Goal: Task Accomplishment & Management: Complete application form

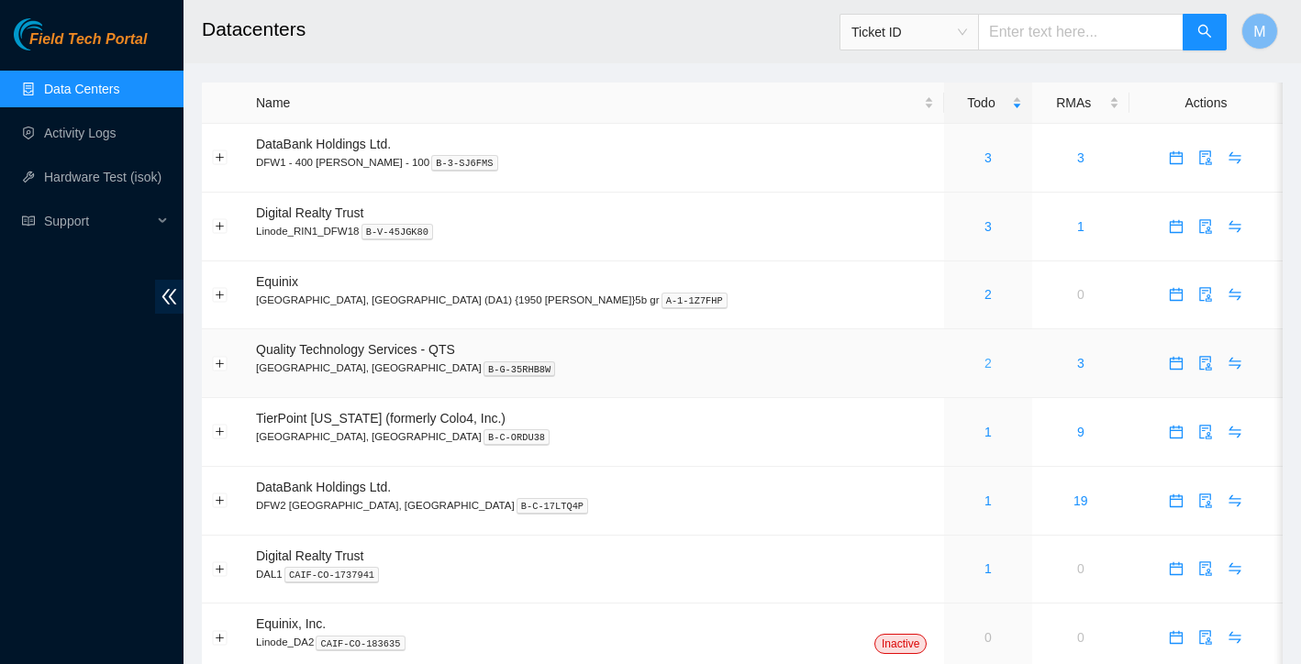
click at [984, 365] on link "2" at bounding box center [987, 363] width 7 height 15
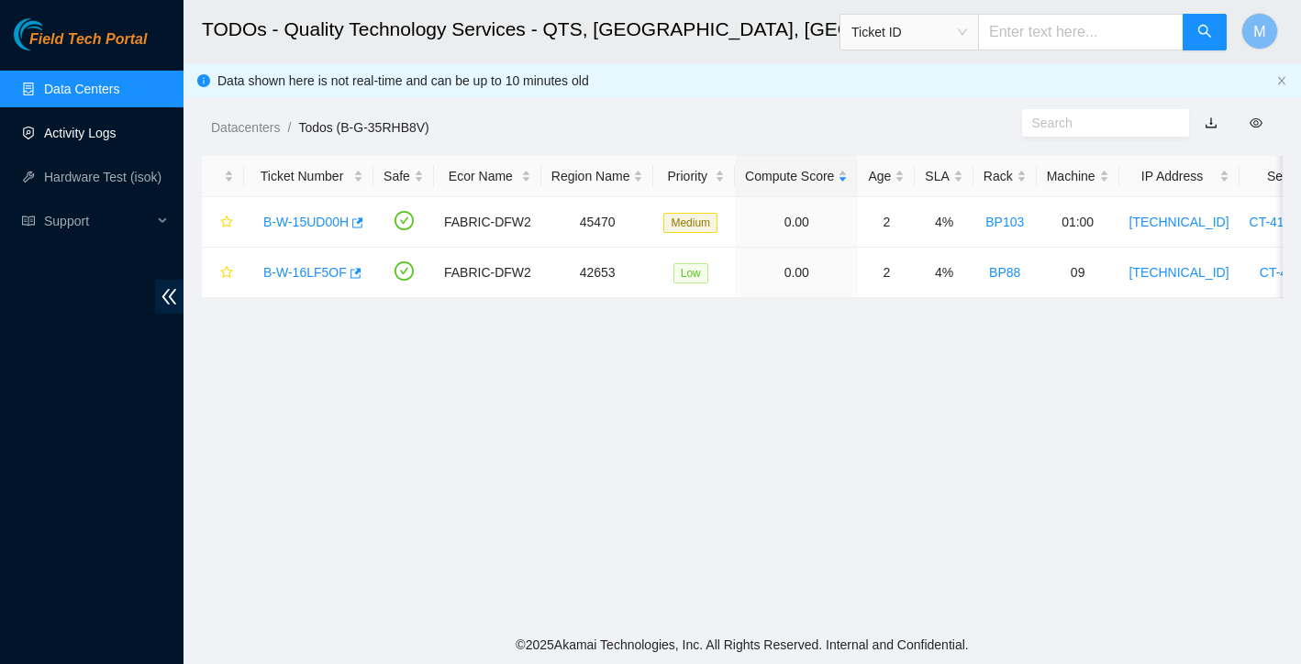
click at [115, 133] on link "Activity Logs" at bounding box center [80, 133] width 72 height 15
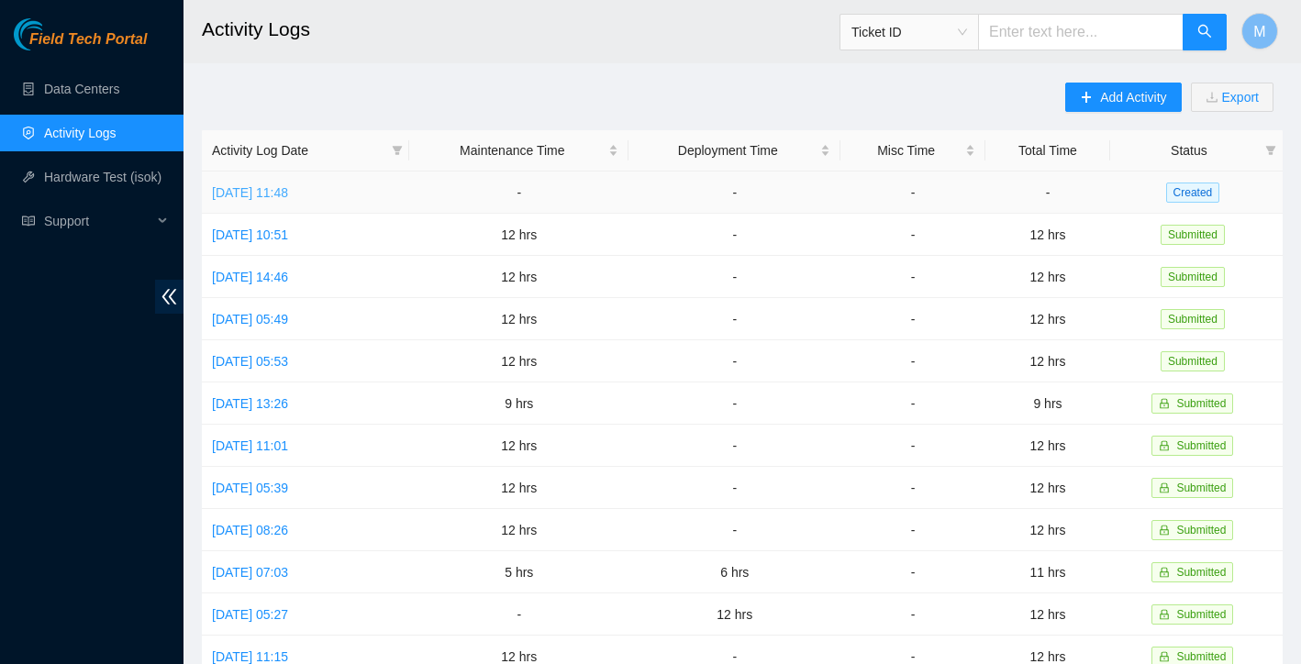
click at [288, 194] on link "Fri, 26 Sep 2025 11:48" at bounding box center [250, 192] width 76 height 15
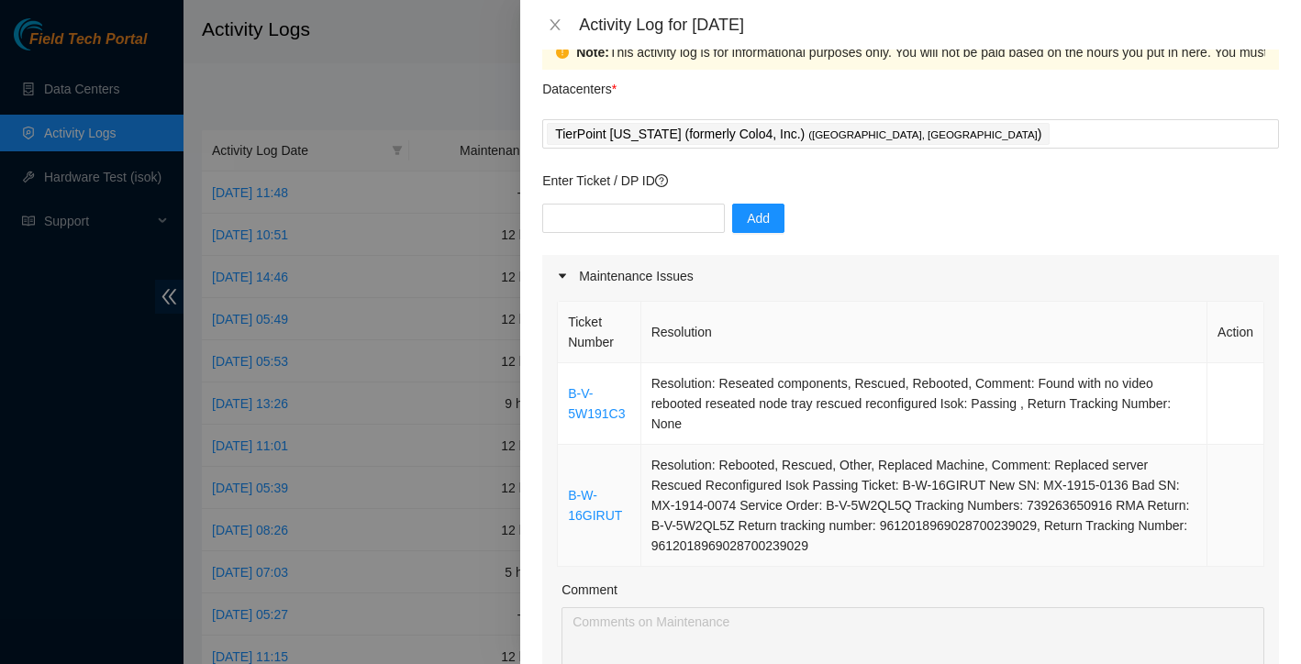
scroll to position [53, 0]
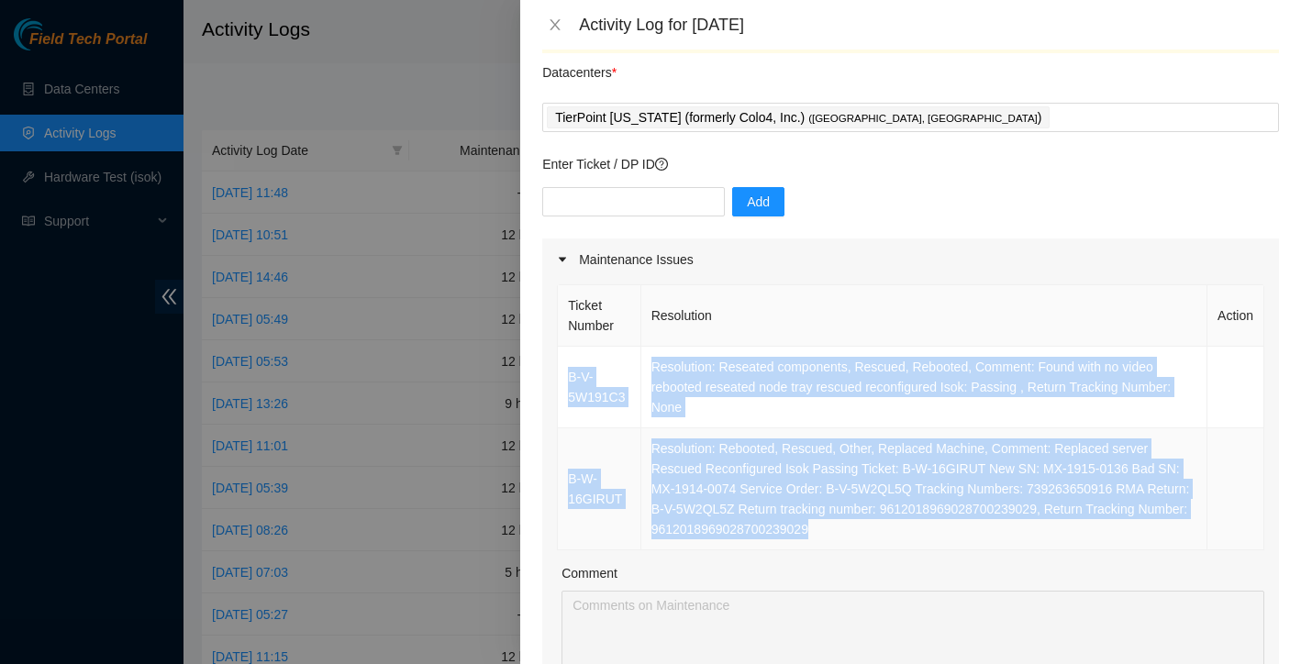
drag, startPoint x: 565, startPoint y: 355, endPoint x: 982, endPoint y: 537, distance: 455.1
click at [982, 537] on tbody "B-V-5W191C3 Resolution: Reseated components, Rescued, Rebooted, Comment: Found …" at bounding box center [911, 449] width 706 height 204
copy tbody "B-V-5W191C3 Resolution: Reseated components, Rescued, Rebooted, Comment: Found …"
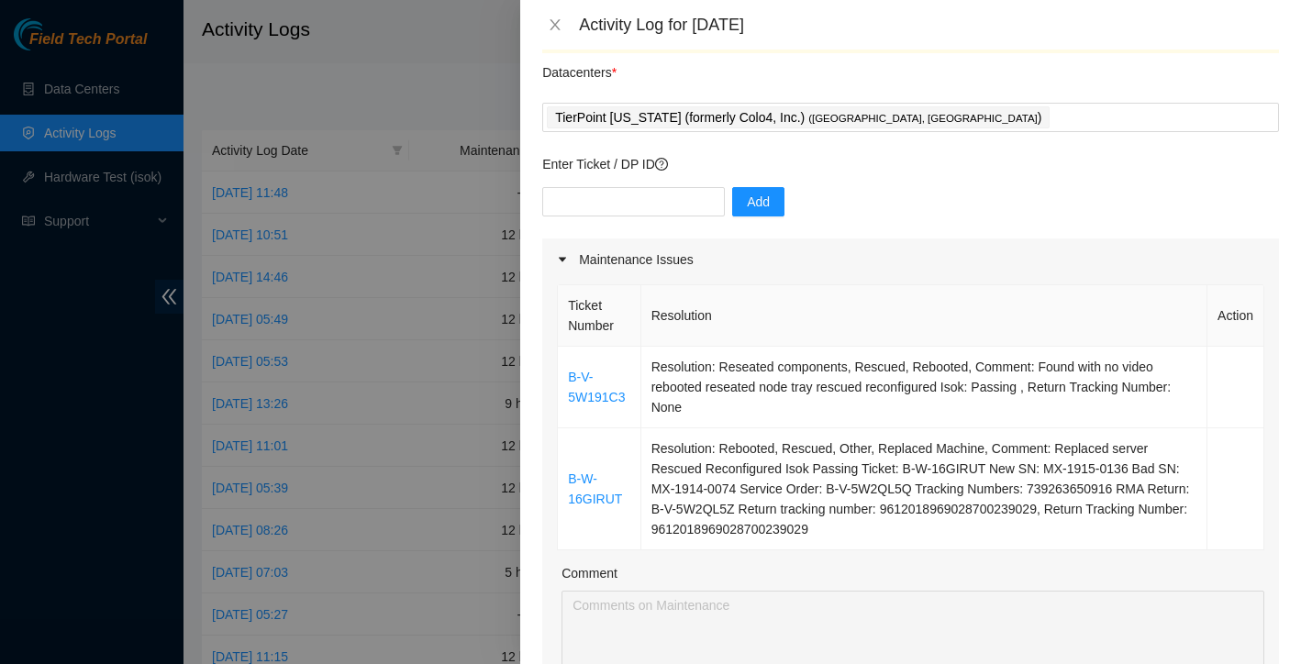
click at [764, 257] on div "Maintenance Issues" at bounding box center [910, 259] width 737 height 42
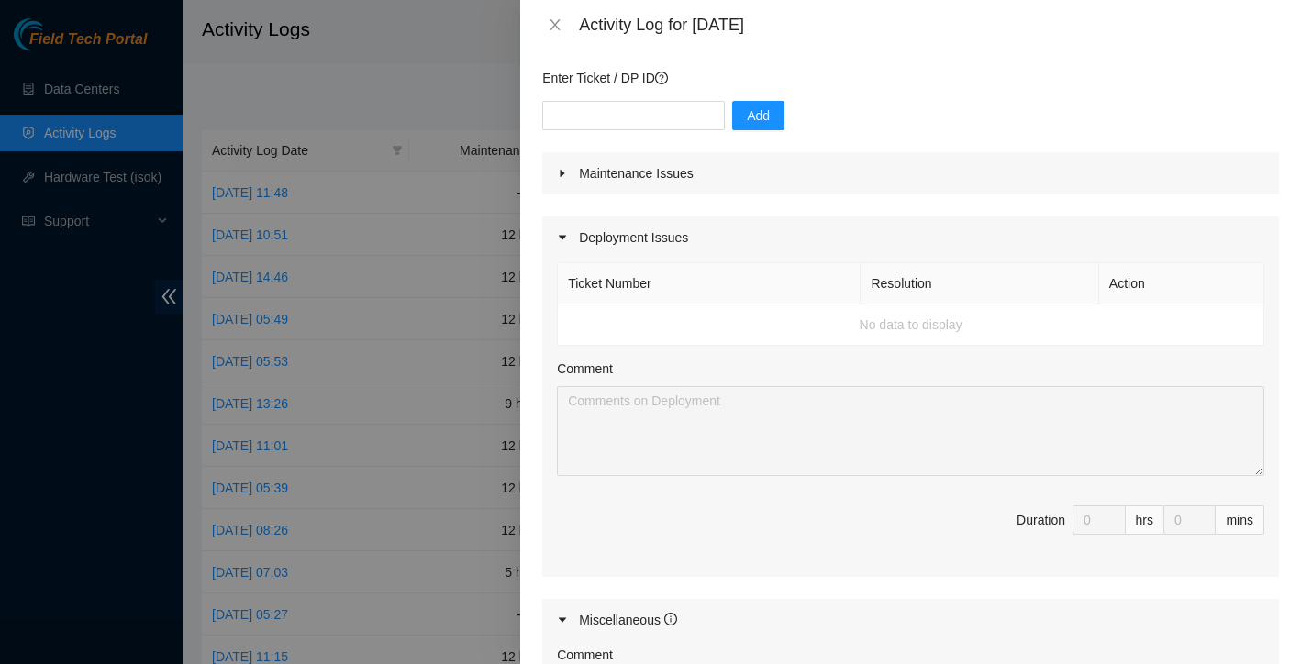
scroll to position [135, 0]
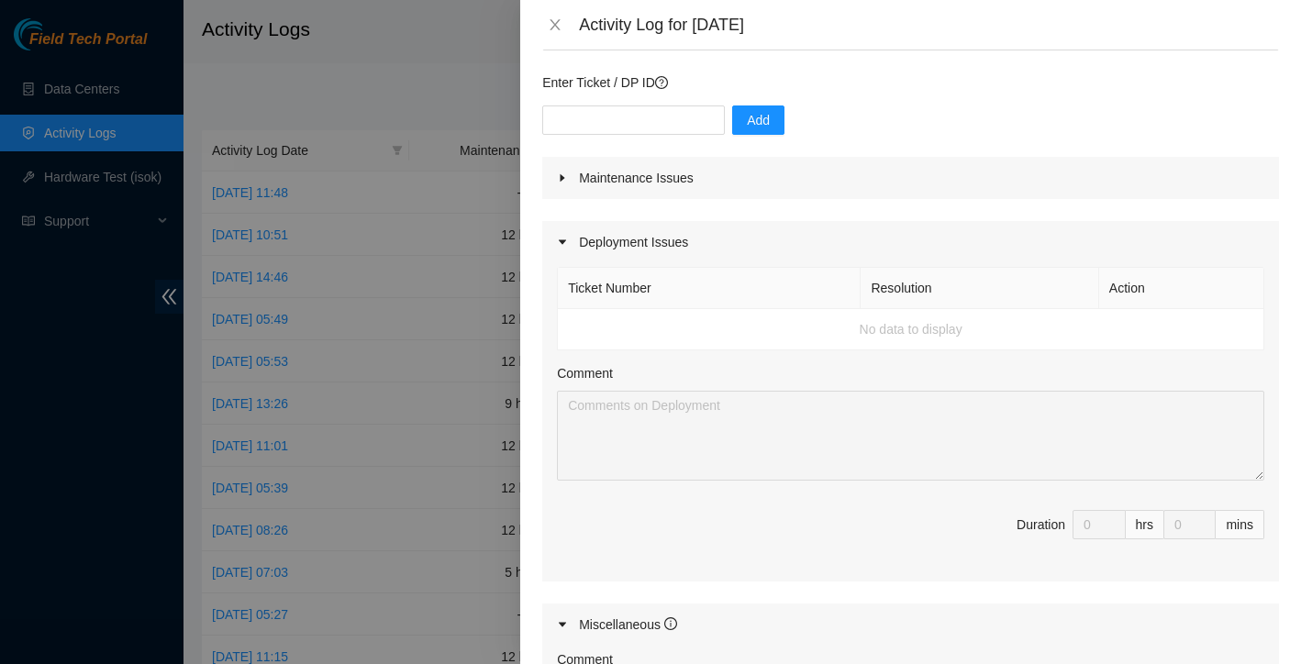
click at [565, 187] on div at bounding box center [568, 178] width 22 height 20
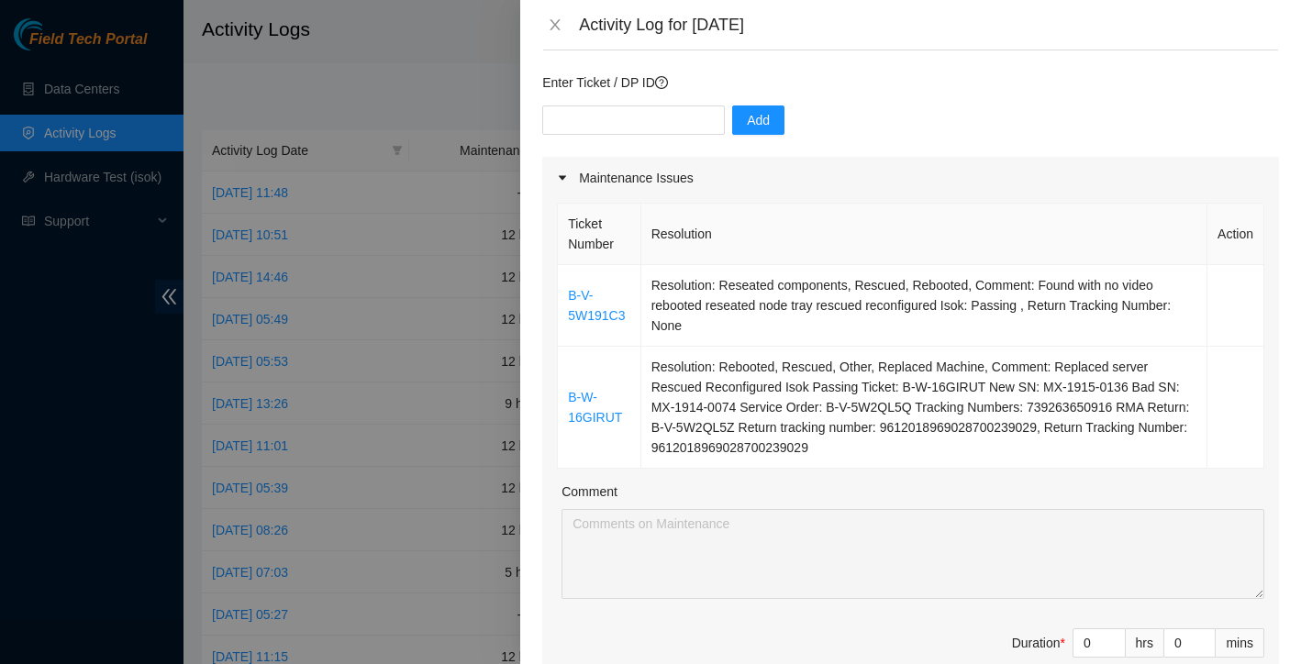
scroll to position [216, 0]
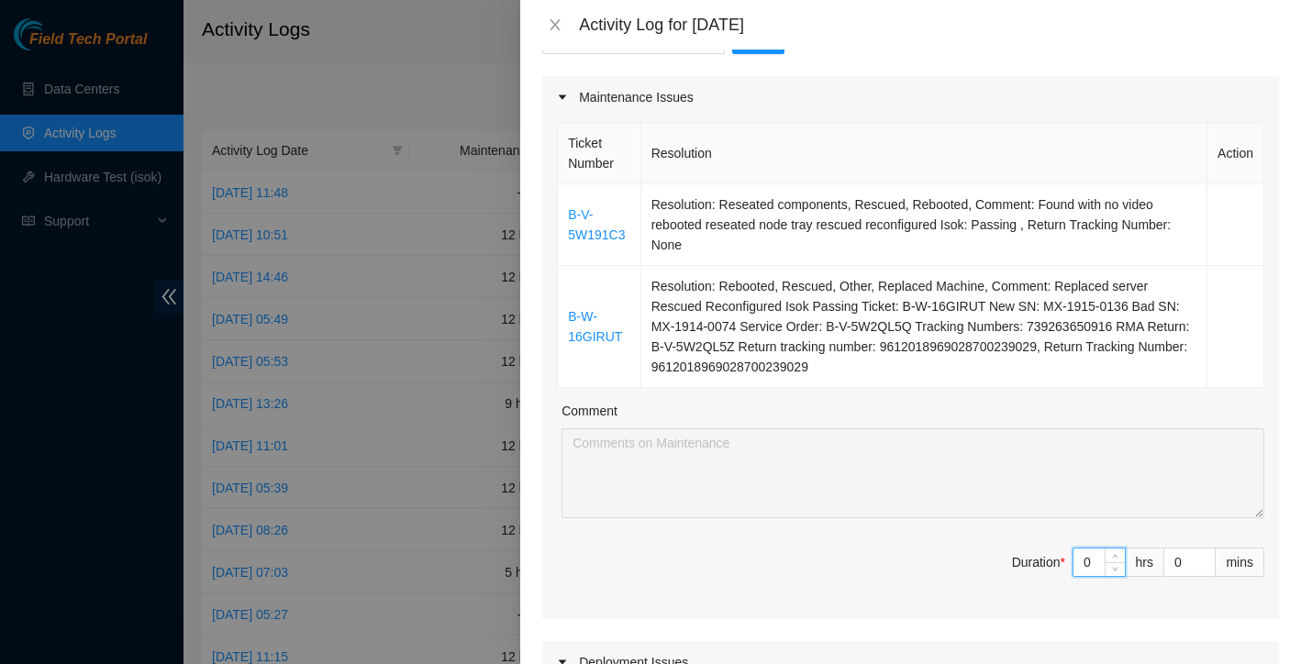
click at [1099, 564] on input "0" at bounding box center [1098, 563] width 51 height 28
type input "1"
click at [1117, 556] on icon "up" at bounding box center [1115, 557] width 6 height 6
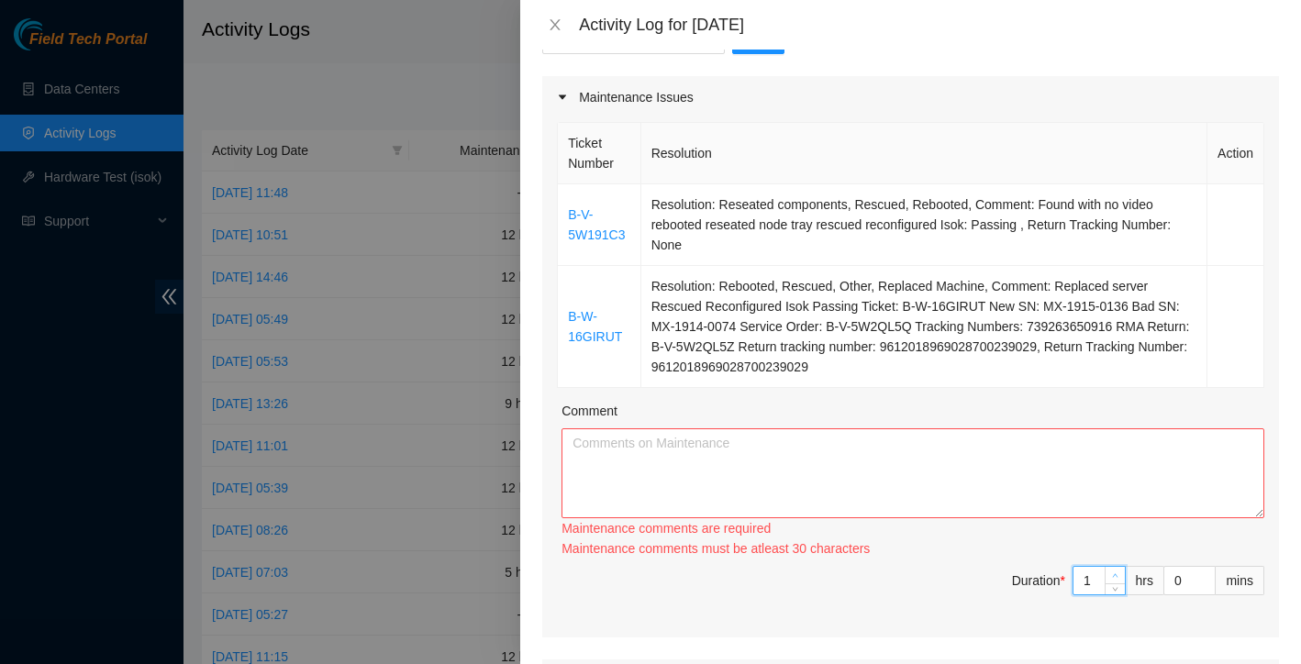
type input "2"
click at [1117, 572] on icon "up" at bounding box center [1115, 575] width 6 height 6
type input "3"
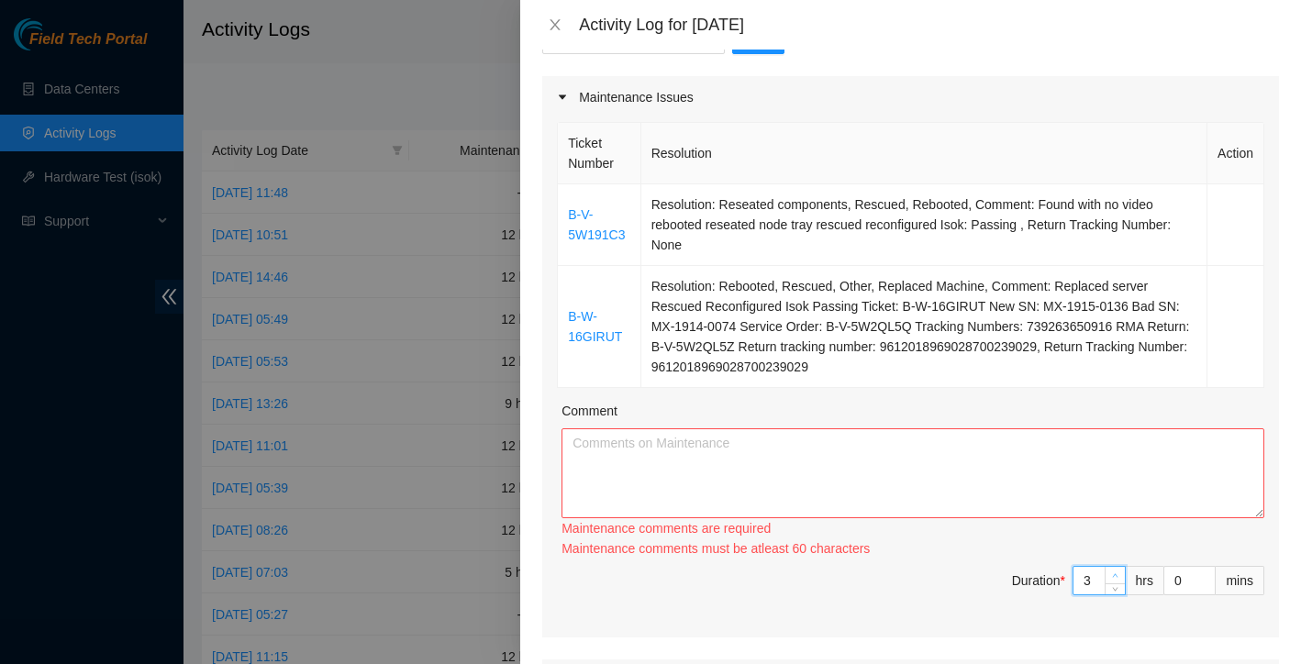
click at [1117, 566] on div "3" at bounding box center [1098, 580] width 53 height 29
click at [1117, 556] on div "Ticket Number Resolution Action B-V-5W191C3 Resolution: Reseated components, Re…" at bounding box center [910, 377] width 737 height 519
click at [1117, 556] on div "Maintenance comments must be atleast 90 characters" at bounding box center [912, 548] width 703 height 20
type input "4"
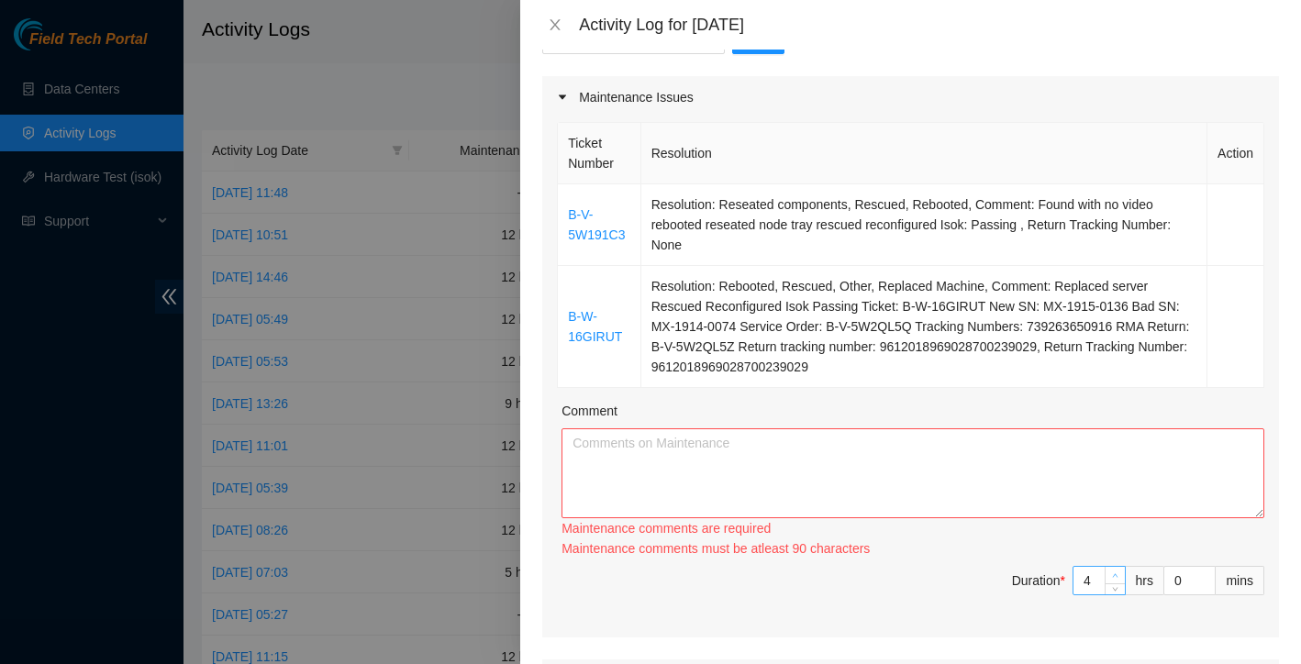
click at [1114, 575] on icon "up" at bounding box center [1116, 576] width 6 height 4
type input "5"
click at [1114, 575] on icon "up" at bounding box center [1116, 576] width 6 height 4
type input "6"
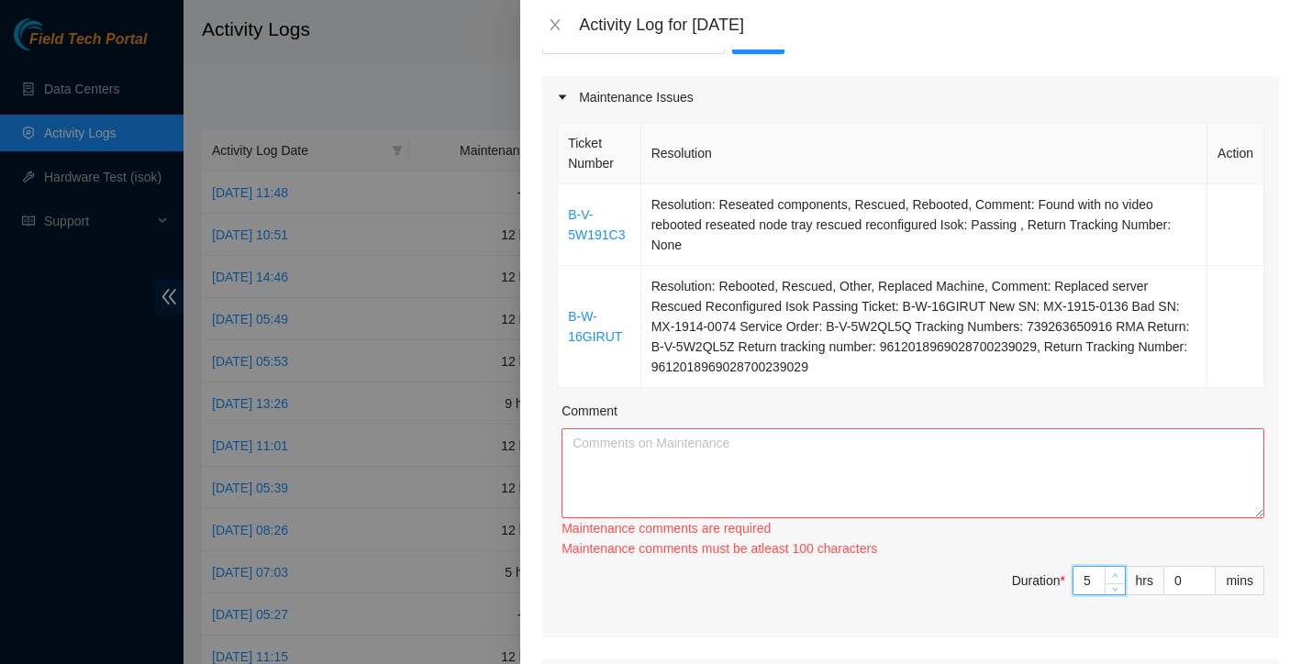
type input "6"
click at [1114, 575] on icon "up" at bounding box center [1116, 576] width 6 height 4
type input "7"
click at [1114, 575] on icon "up" at bounding box center [1116, 576] width 6 height 4
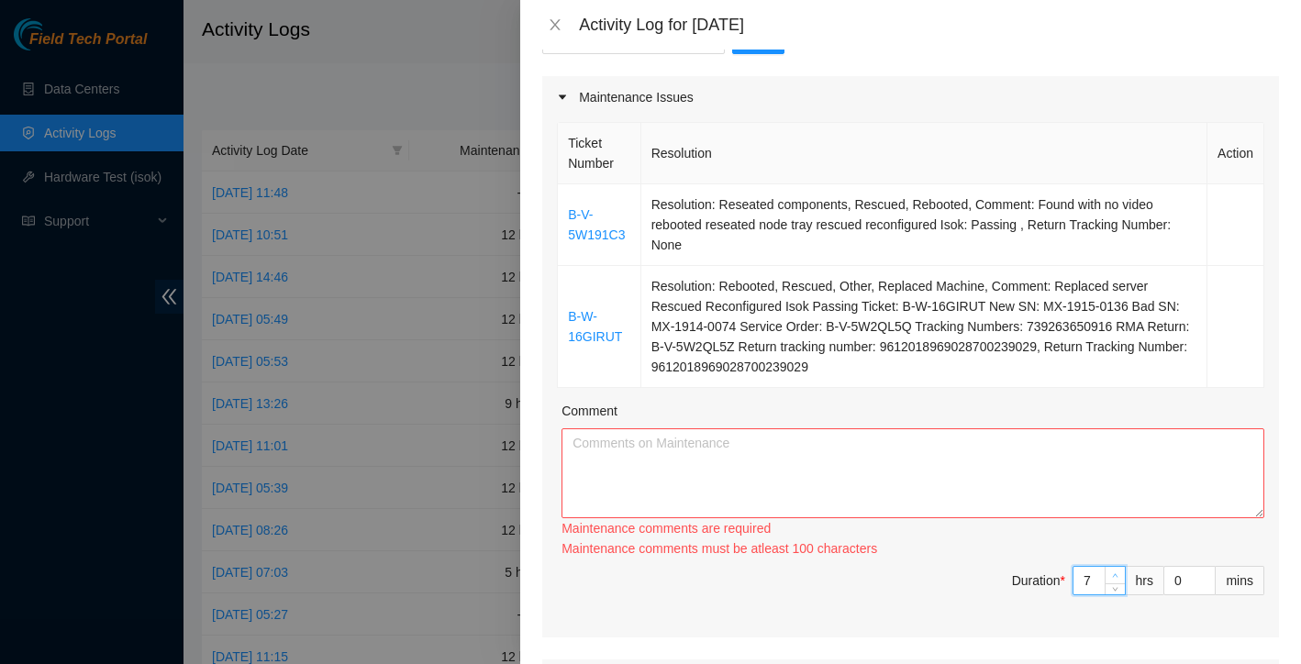
type input "8"
click at [1114, 575] on icon "up" at bounding box center [1116, 576] width 6 height 4
type input "9"
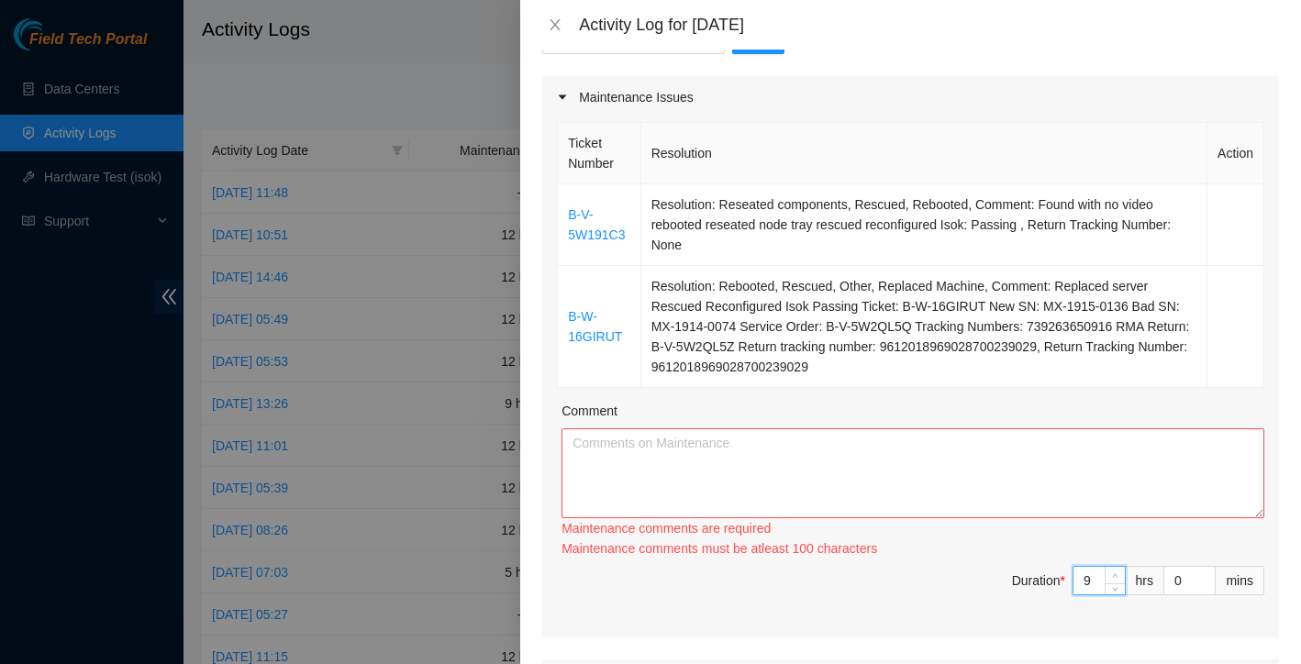
click at [1114, 575] on icon "up" at bounding box center [1116, 576] width 6 height 4
type input "10"
click at [1114, 575] on icon "up" at bounding box center [1116, 576] width 6 height 4
click at [904, 488] on textarea "Comment" at bounding box center [912, 473] width 703 height 90
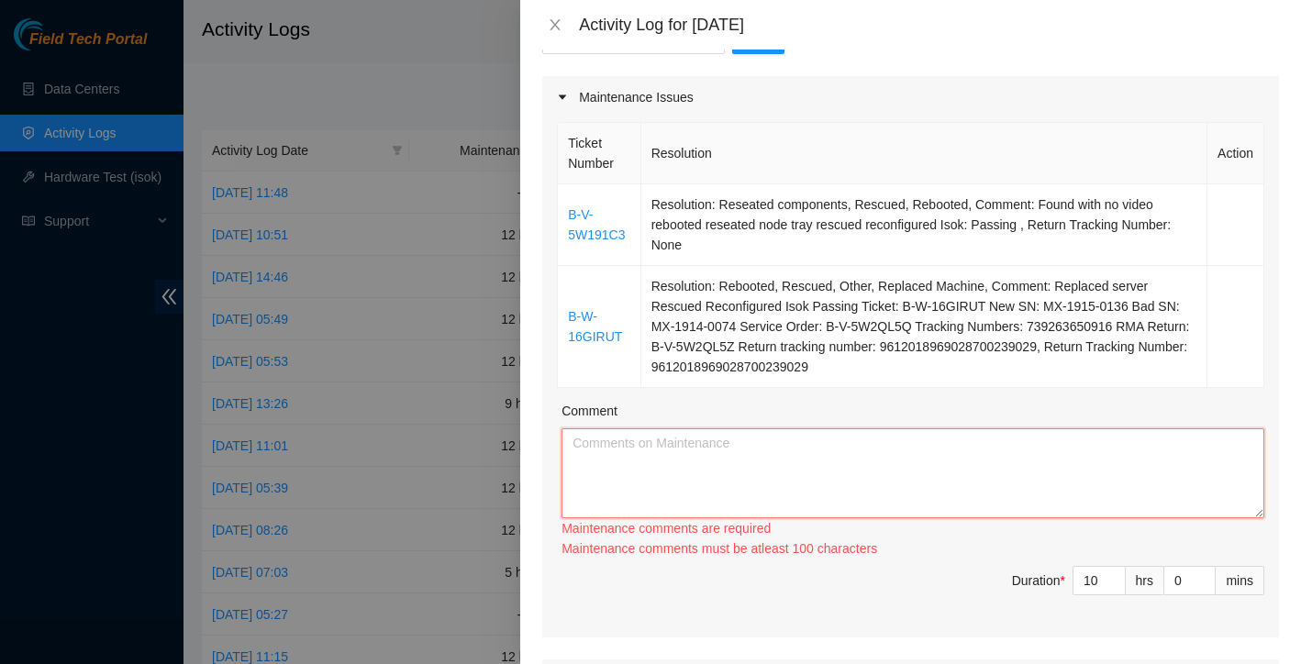
paste textarea "Friday Activity Log Started the morning at QTS Irving, teaming up with Ryan B t…"
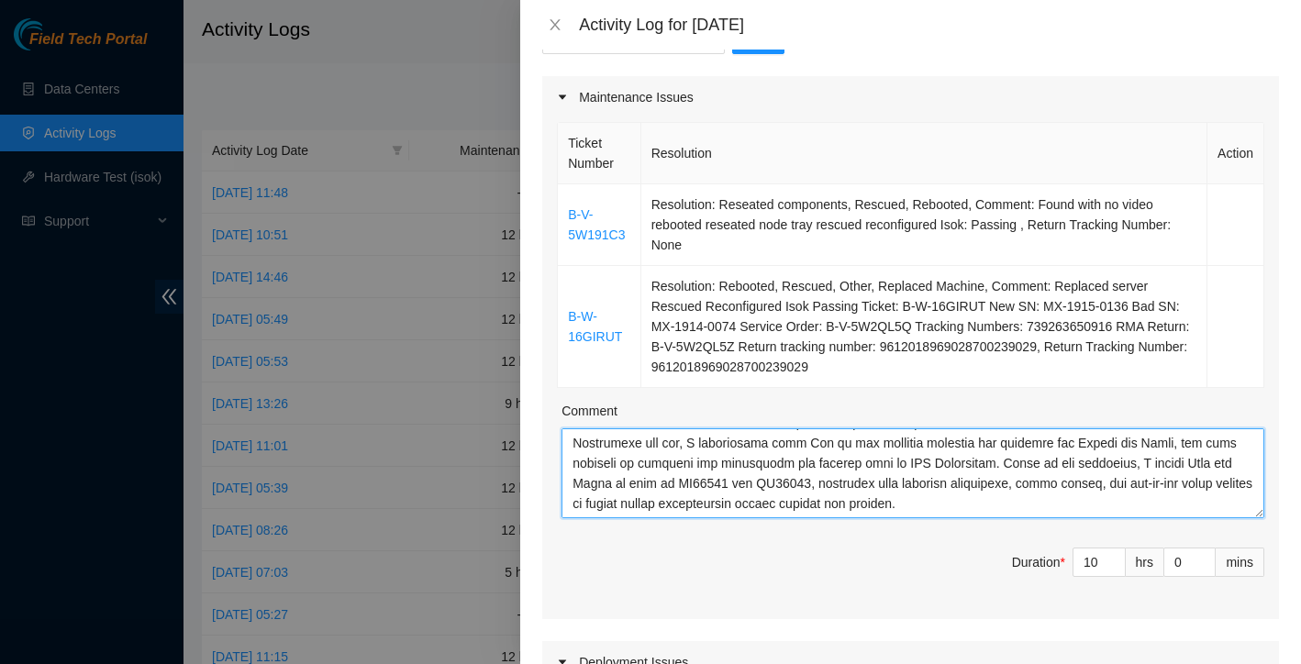
scroll to position [383, 0]
click at [987, 467] on textarea "Comment" at bounding box center [912, 473] width 703 height 90
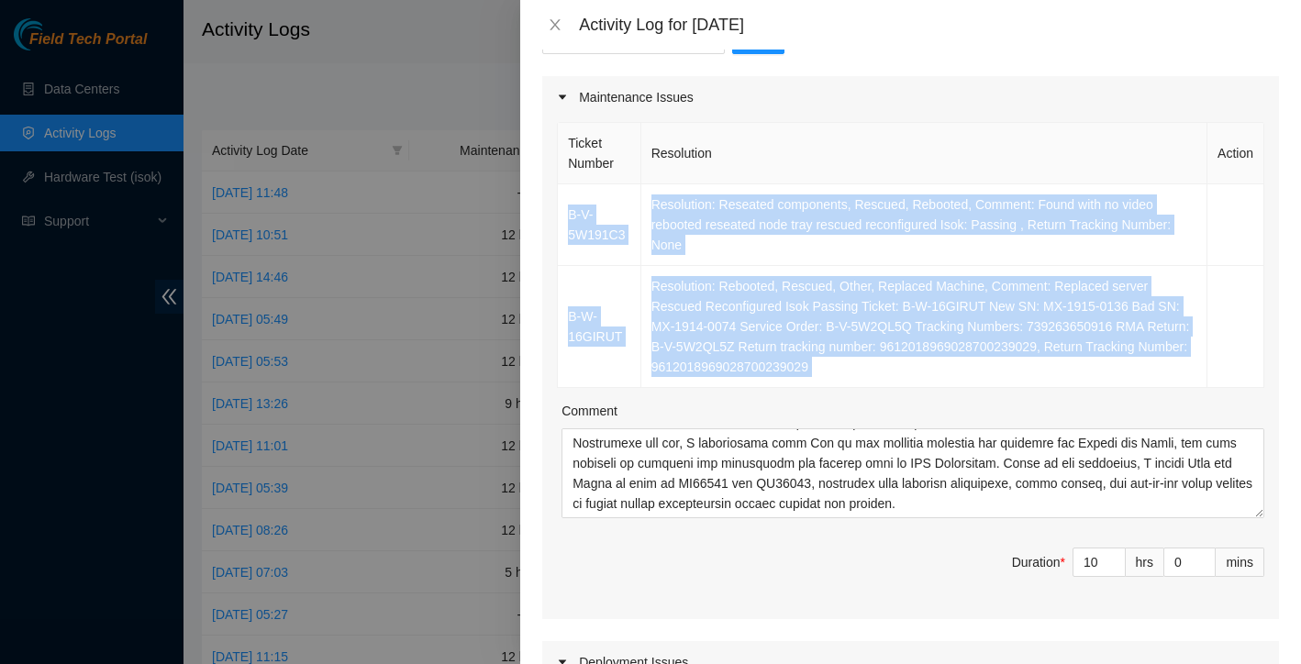
drag, startPoint x: 562, startPoint y: 190, endPoint x: 940, endPoint y: 390, distance: 427.5
click at [940, 390] on div "Ticket Number Resolution Action B-V-5W191C3 Resolution: Reseated components, Re…" at bounding box center [910, 368] width 737 height 501
copy tbody "B-V-5W191C3 Resolution: Reseated components, Rescued, Rebooted, Comment: Found …"
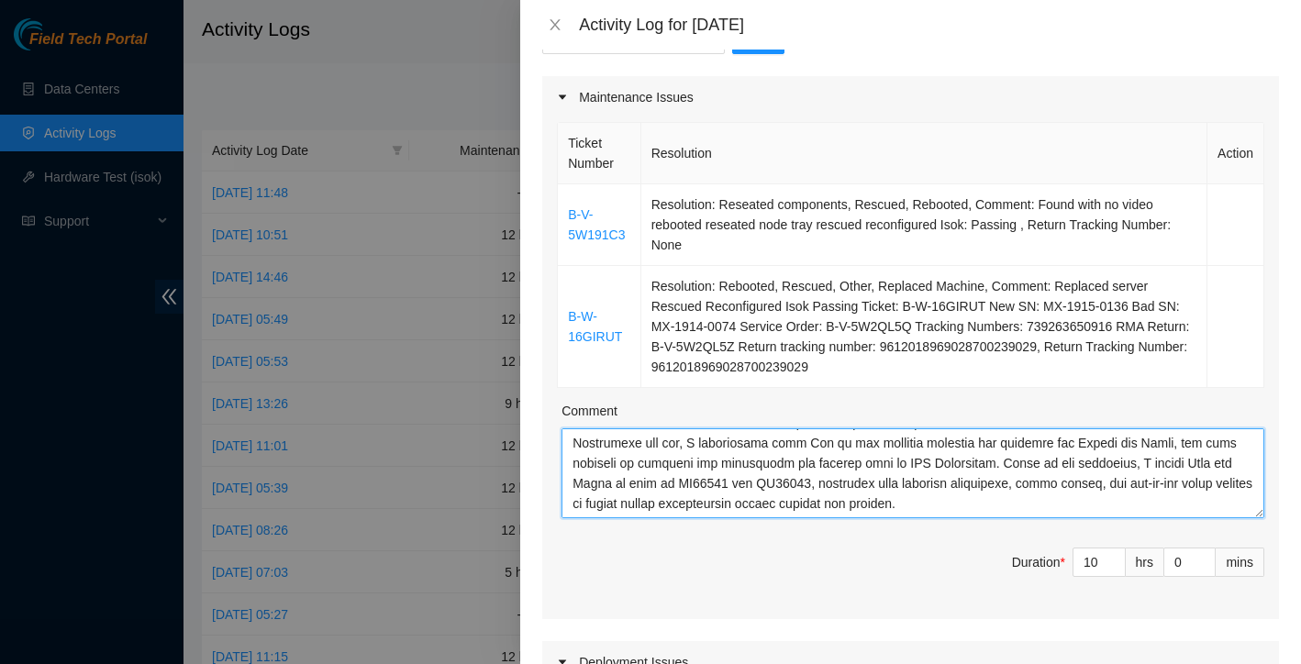
click at [992, 473] on textarea "Comment" at bounding box center [912, 473] width 703 height 90
paste textarea "B-V-5W191C3 Resolution: Reseated components, Rescued, Rebooted, Comment: Found …"
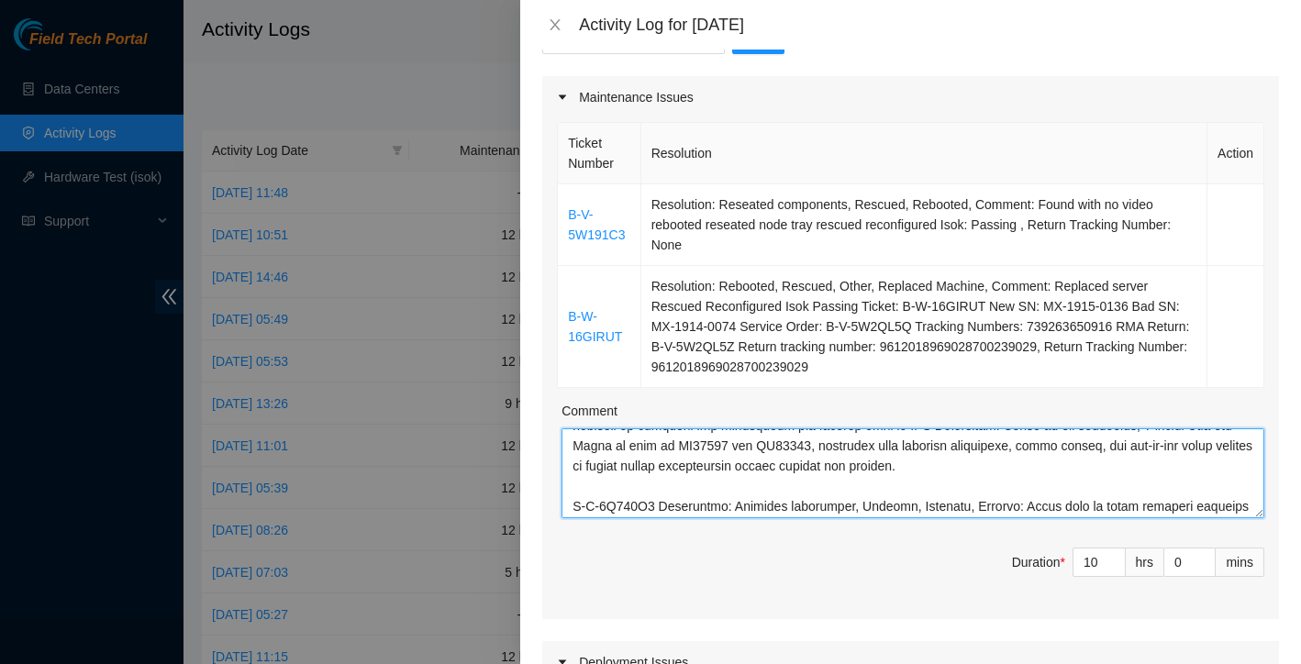
scroll to position [341, 0]
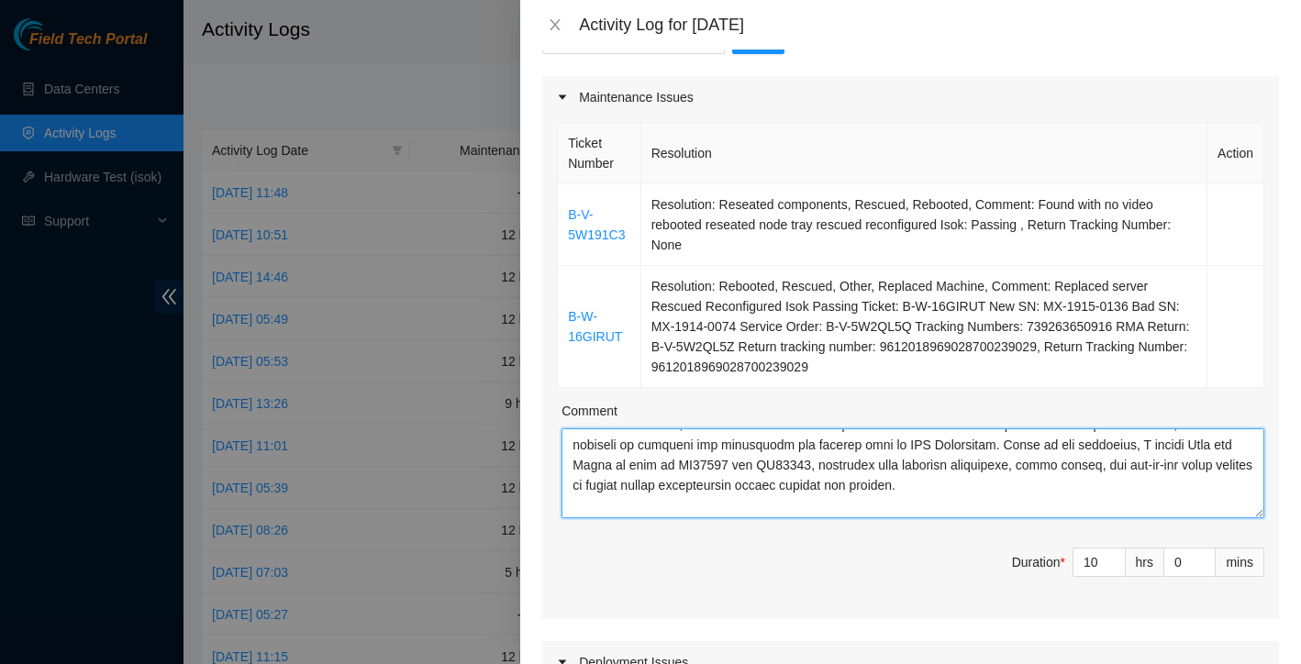
drag, startPoint x: 1005, startPoint y: 466, endPoint x: 1020, endPoint y: 509, distance: 45.5
click at [1020, 509] on textarea "Comment" at bounding box center [912, 473] width 703 height 90
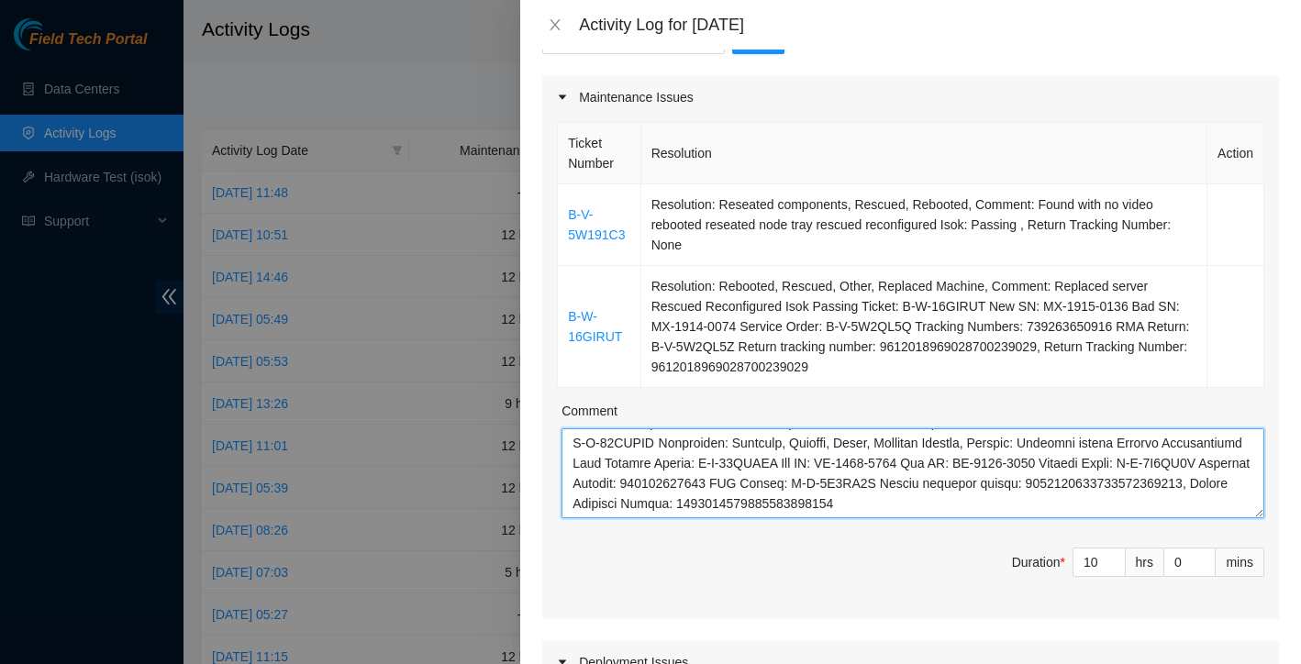
scroll to position [525, 0]
drag, startPoint x: 574, startPoint y: 446, endPoint x: 742, endPoint y: 650, distance: 264.6
type textarea "Friday Activity Log Started the morning at QTS Irving, teaming up with Ryan B t…"
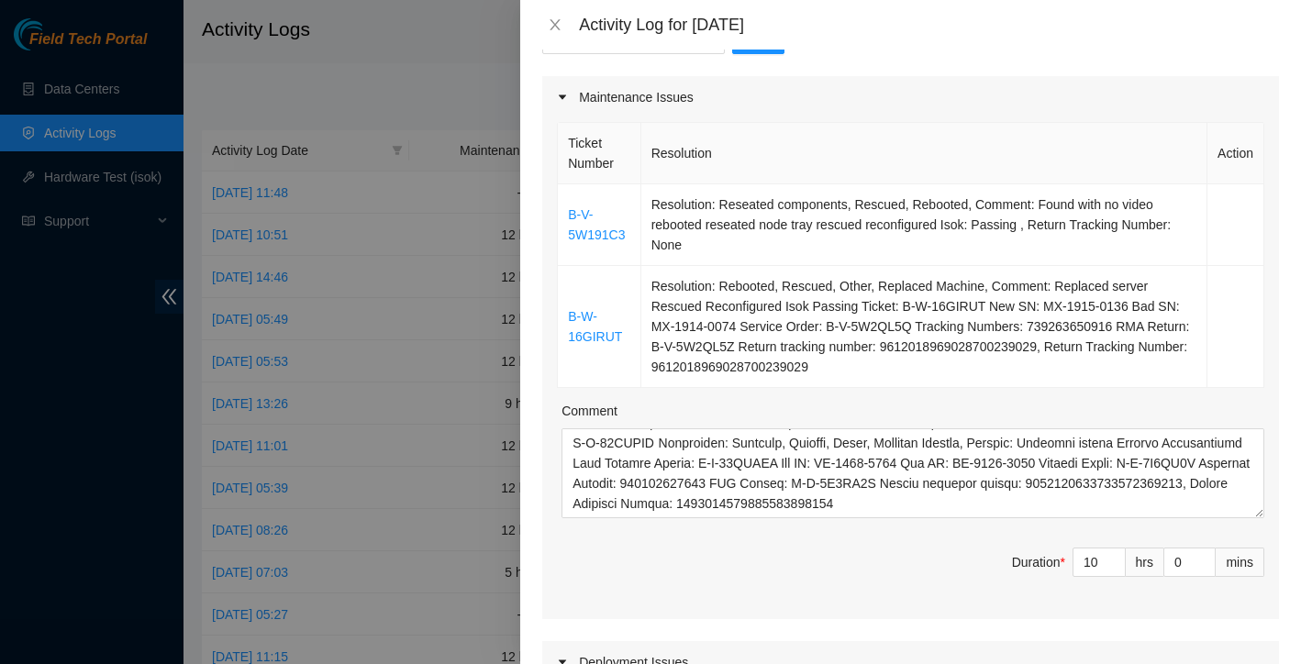
click at [876, 572] on span "Duration * 10 hrs 0 mins" at bounding box center [910, 573] width 707 height 51
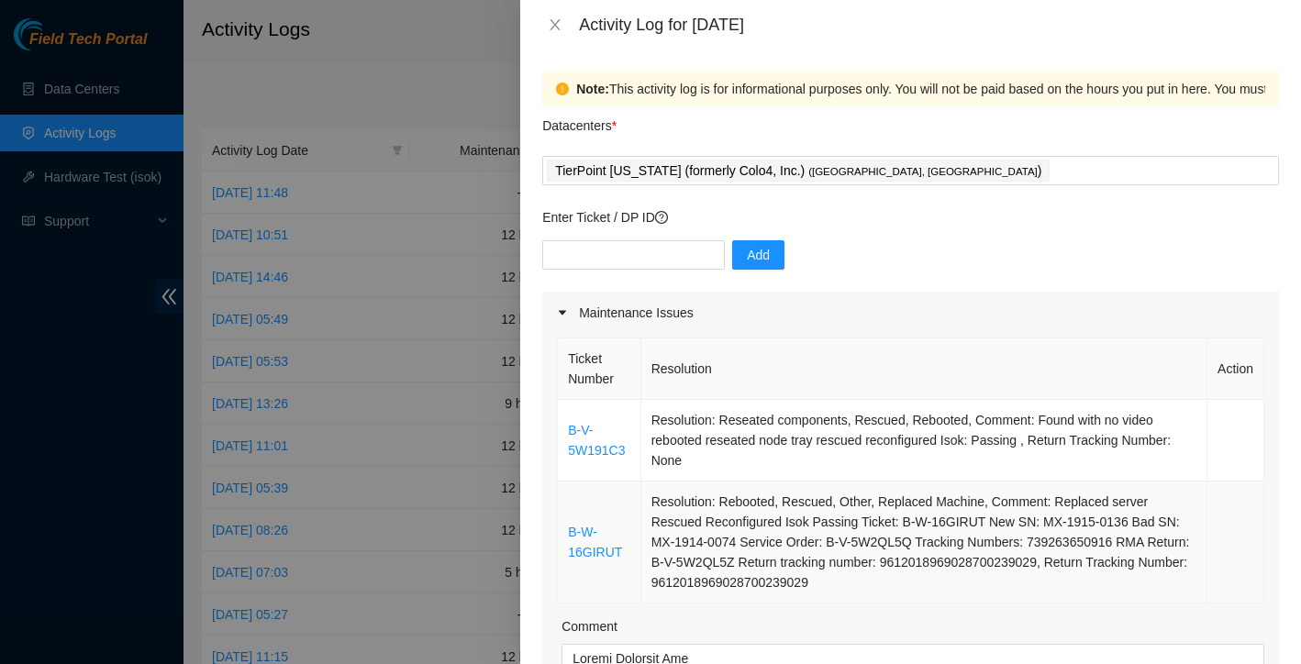
scroll to position [0, 0]
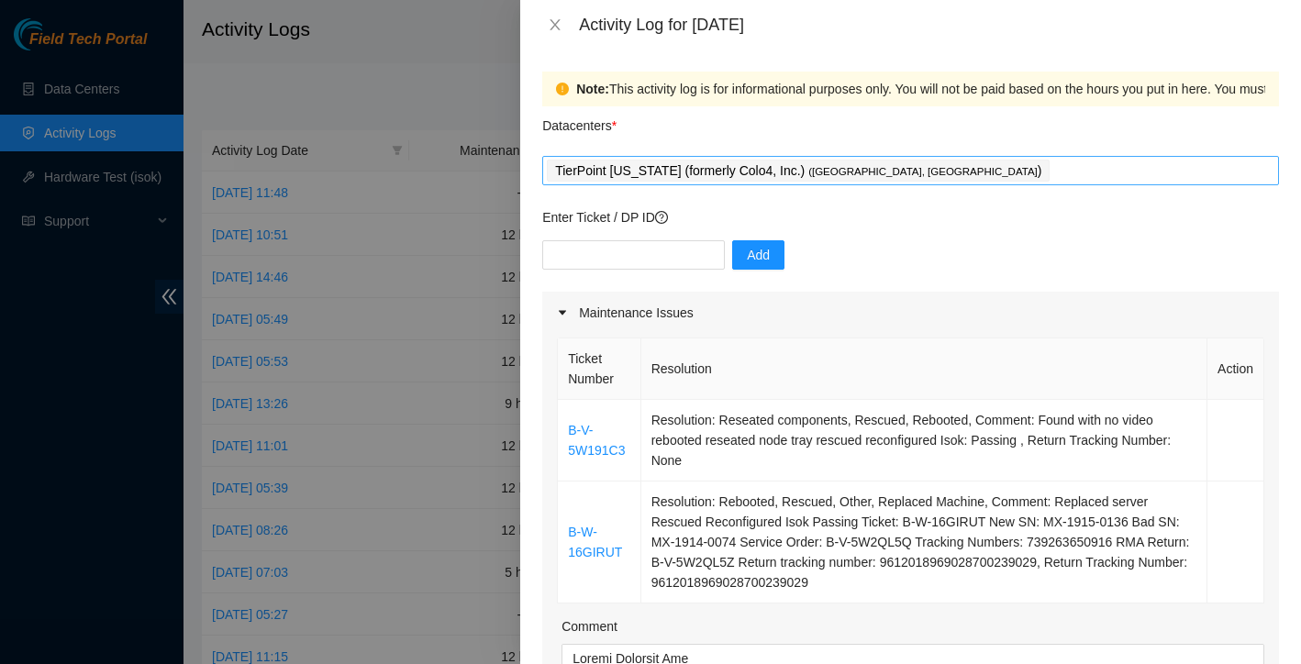
click at [892, 167] on div "TierPoint Texas (formerly Colo4, Inc.) ( Dallas, TX )" at bounding box center [910, 171] width 727 height 26
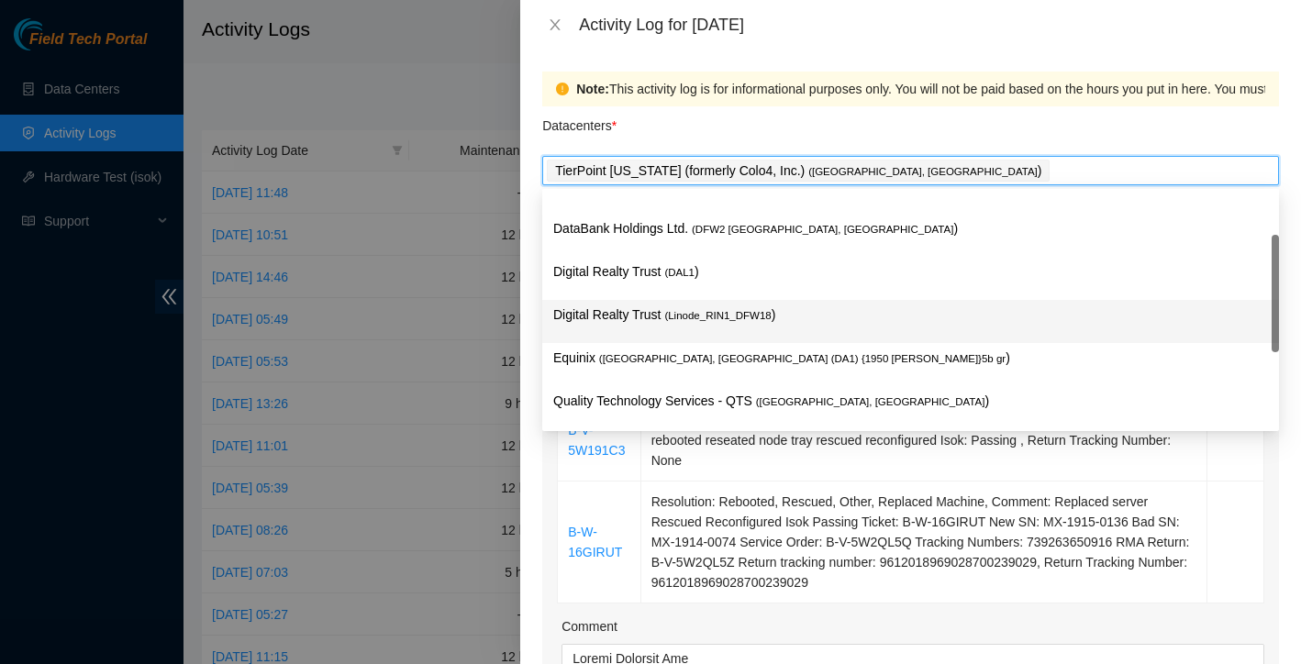
scroll to position [26, 0]
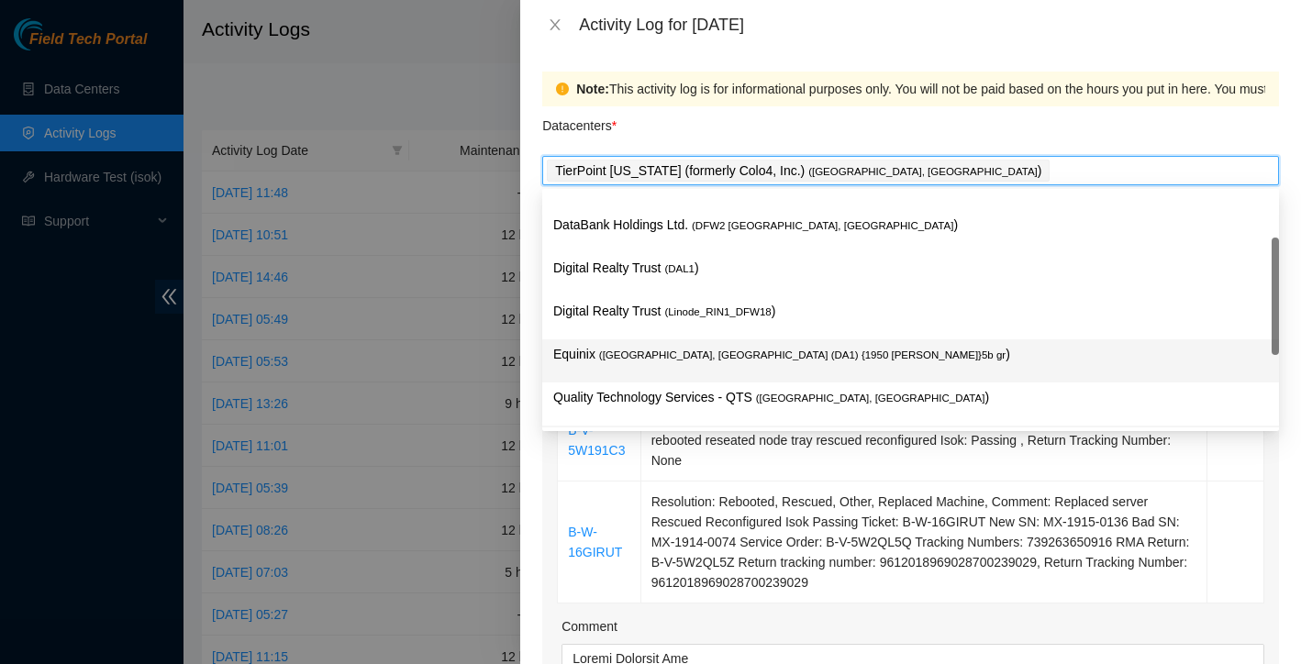
click at [704, 355] on span "( Dallas, TX (DA1) {1950 N. Stemmons}5b gr" at bounding box center [802, 354] width 406 height 11
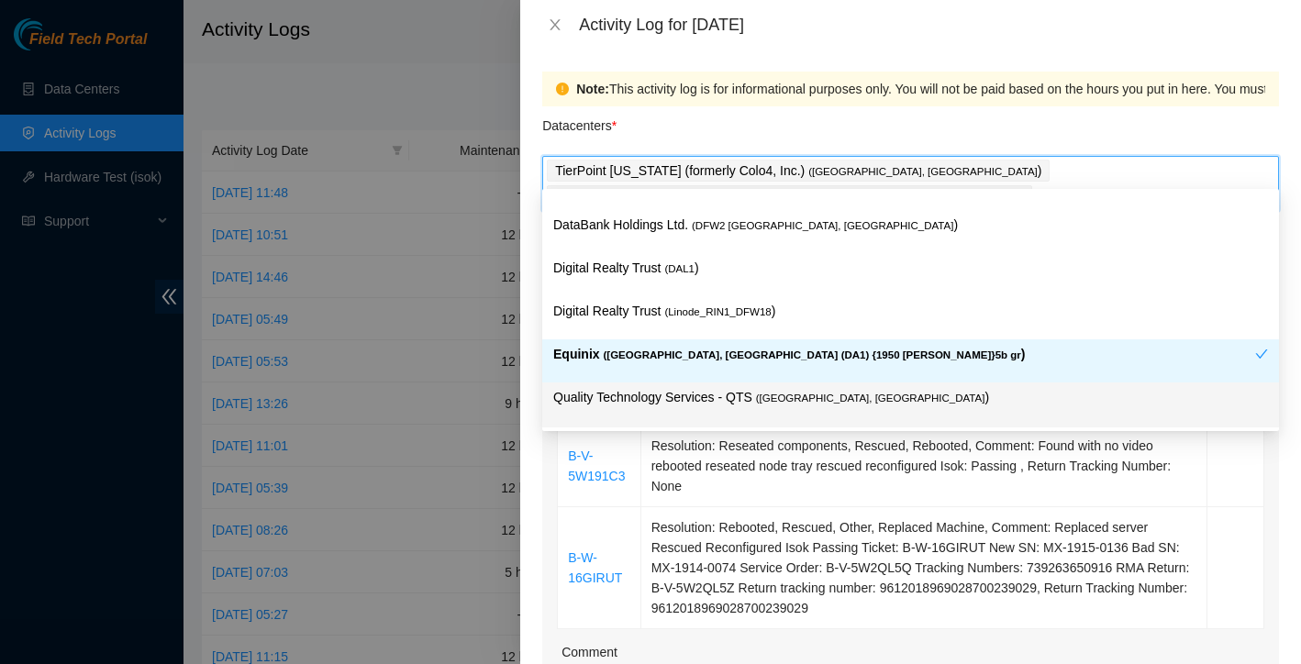
click at [764, 393] on span "( Irving, TX" at bounding box center [870, 398] width 229 height 11
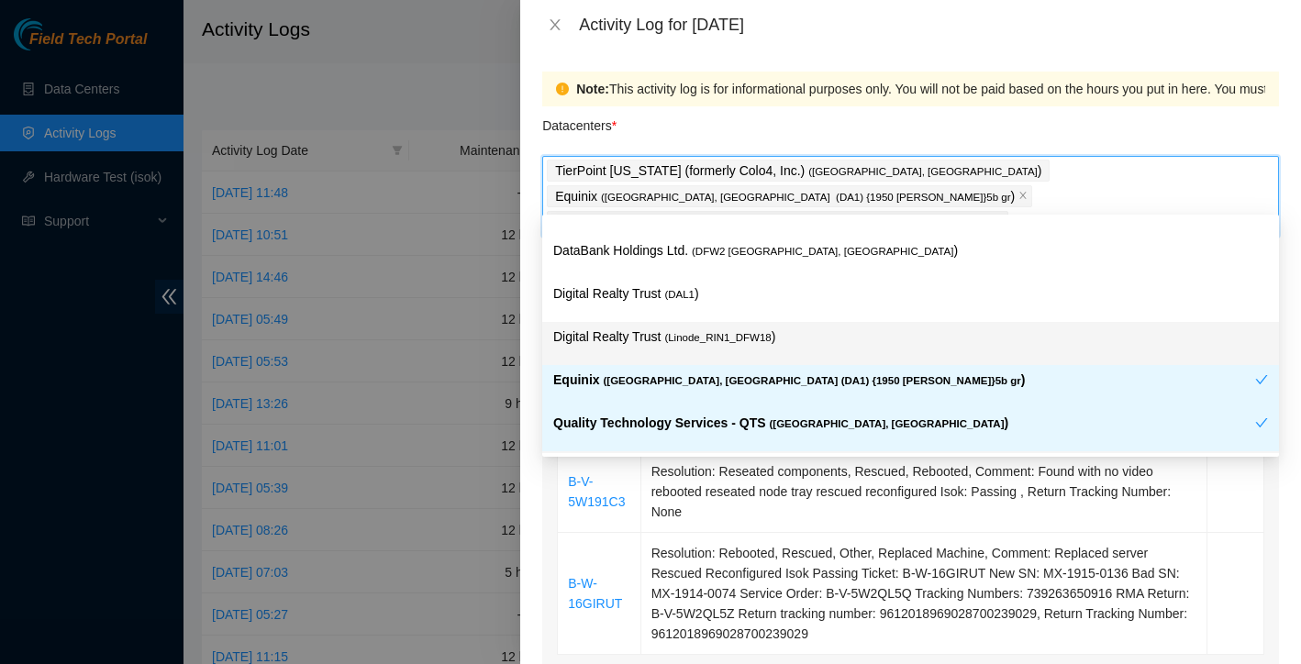
scroll to position [67, 0]
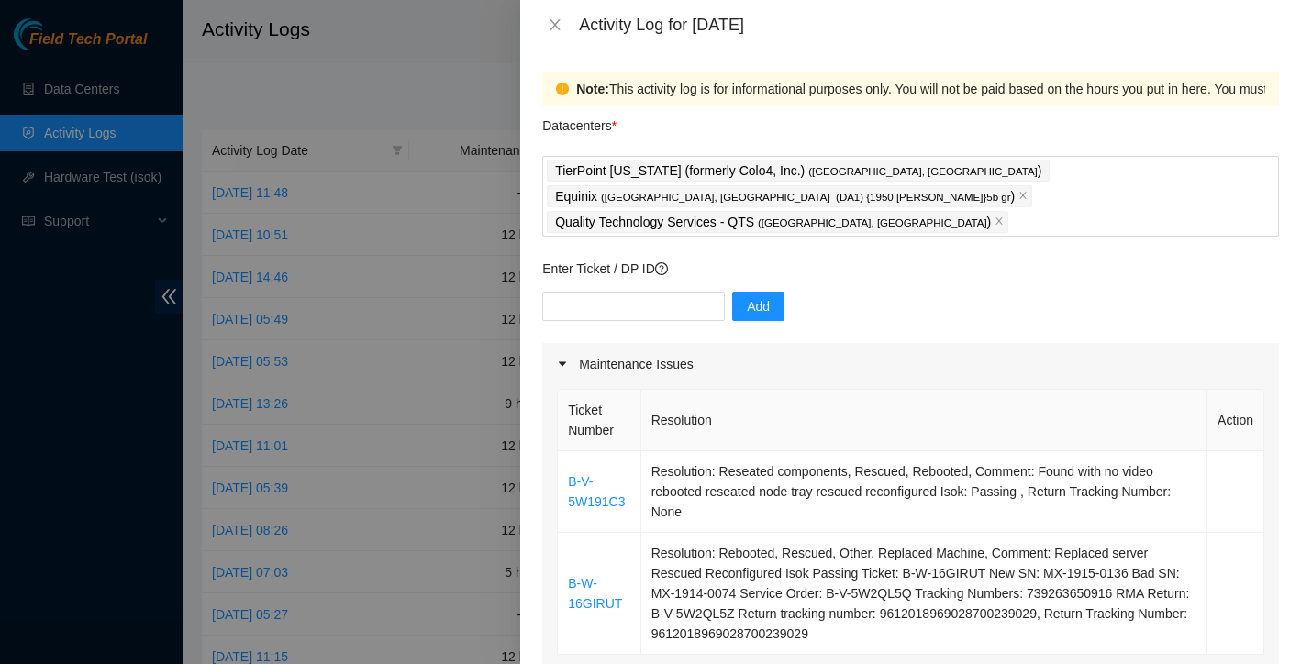
click at [1122, 116] on div "Datacenters *" at bounding box center [910, 131] width 737 height 50
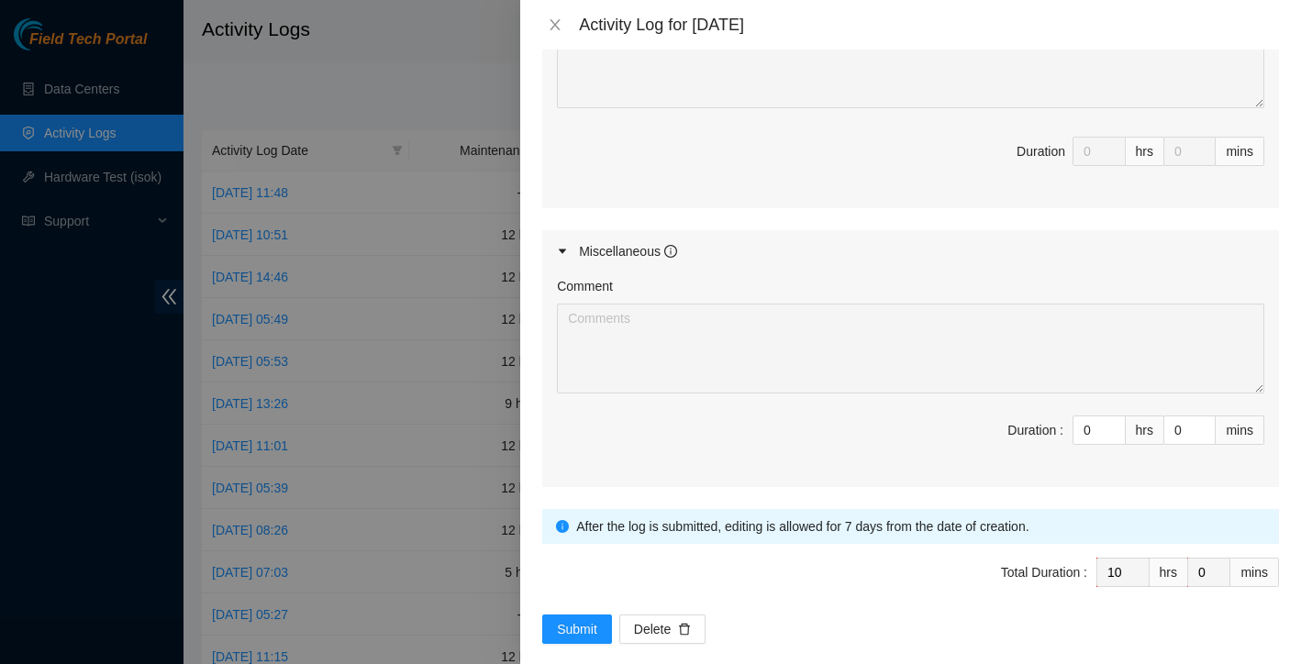
scroll to position [1058, 0]
click at [588, 621] on span "Submit" at bounding box center [577, 631] width 40 height 20
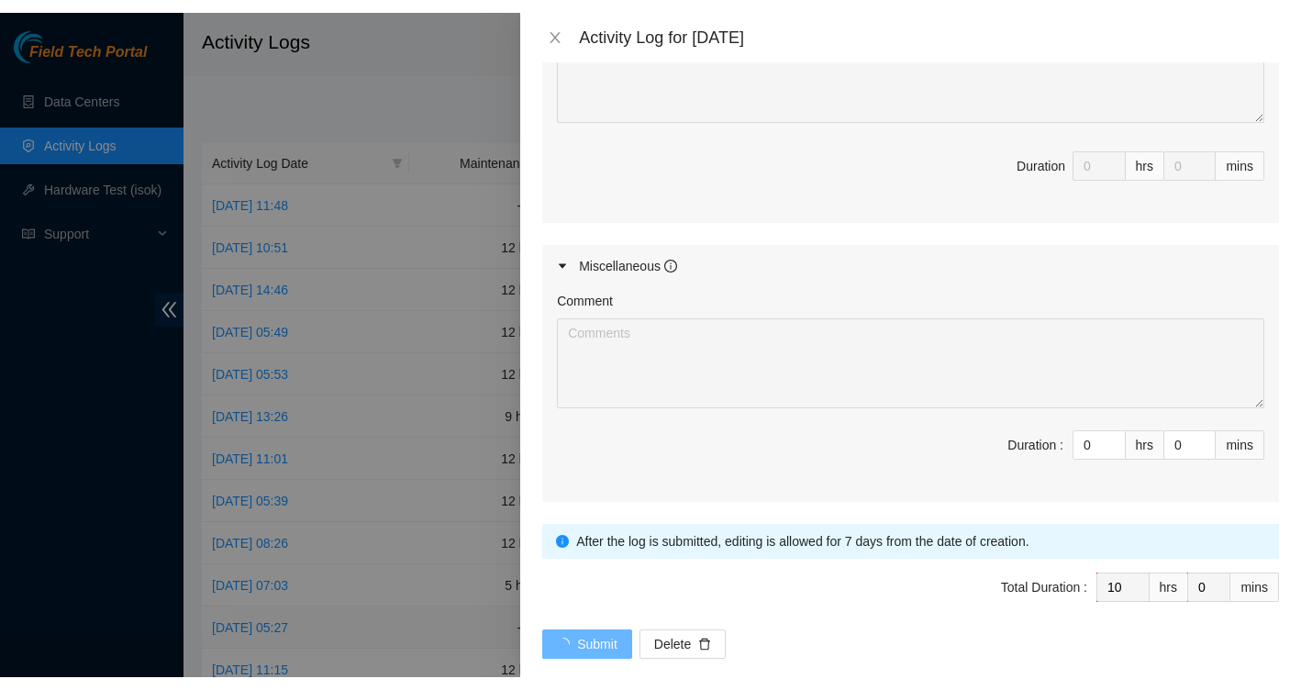
scroll to position [0, 0]
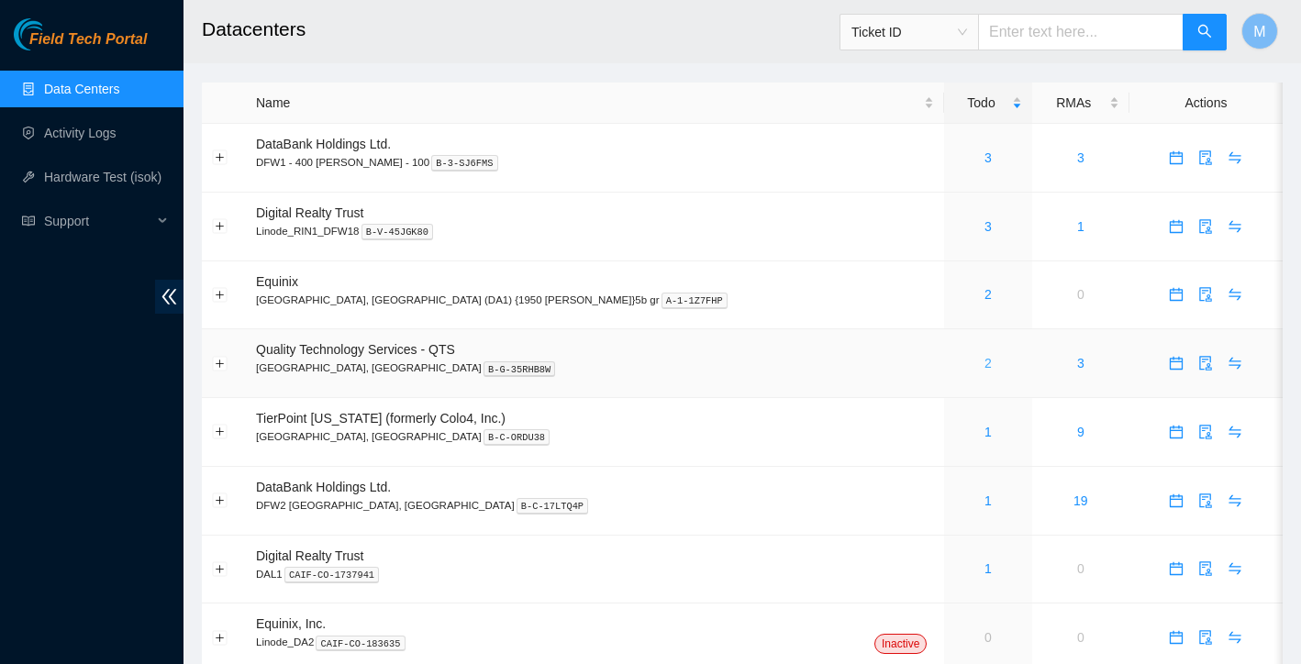
click at [984, 370] on link "2" at bounding box center [987, 363] width 7 height 15
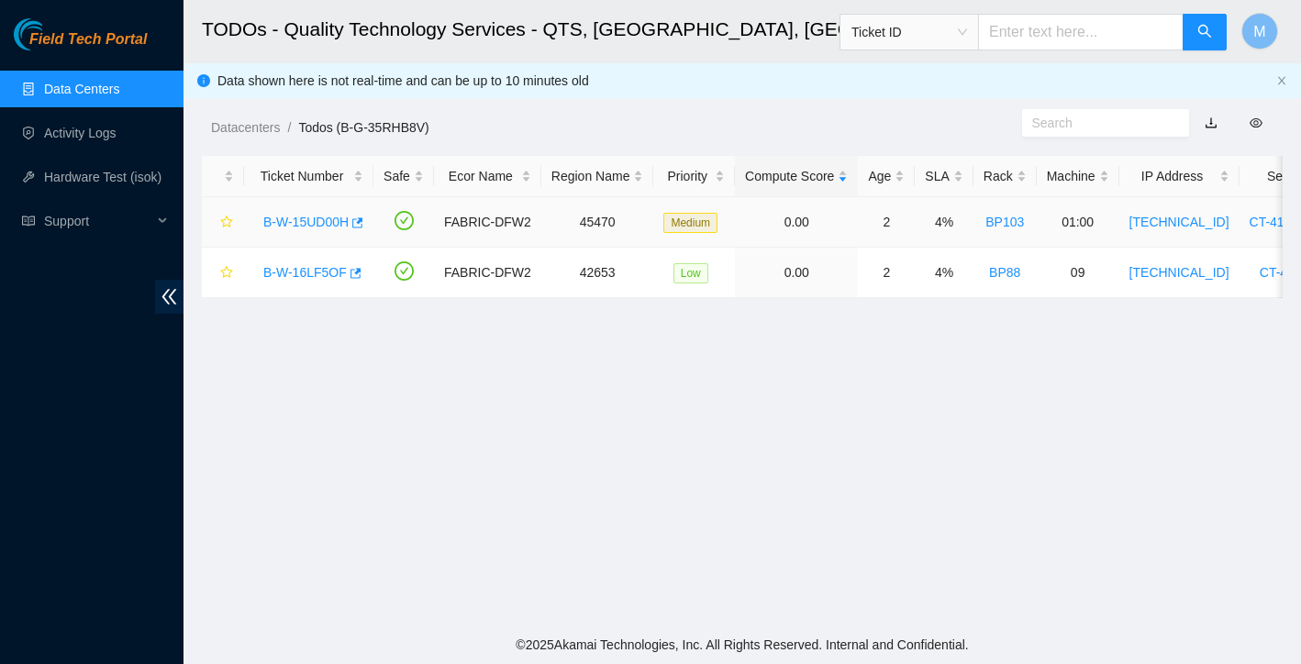
click at [322, 221] on link "B-W-15UD00H" at bounding box center [305, 222] width 85 height 15
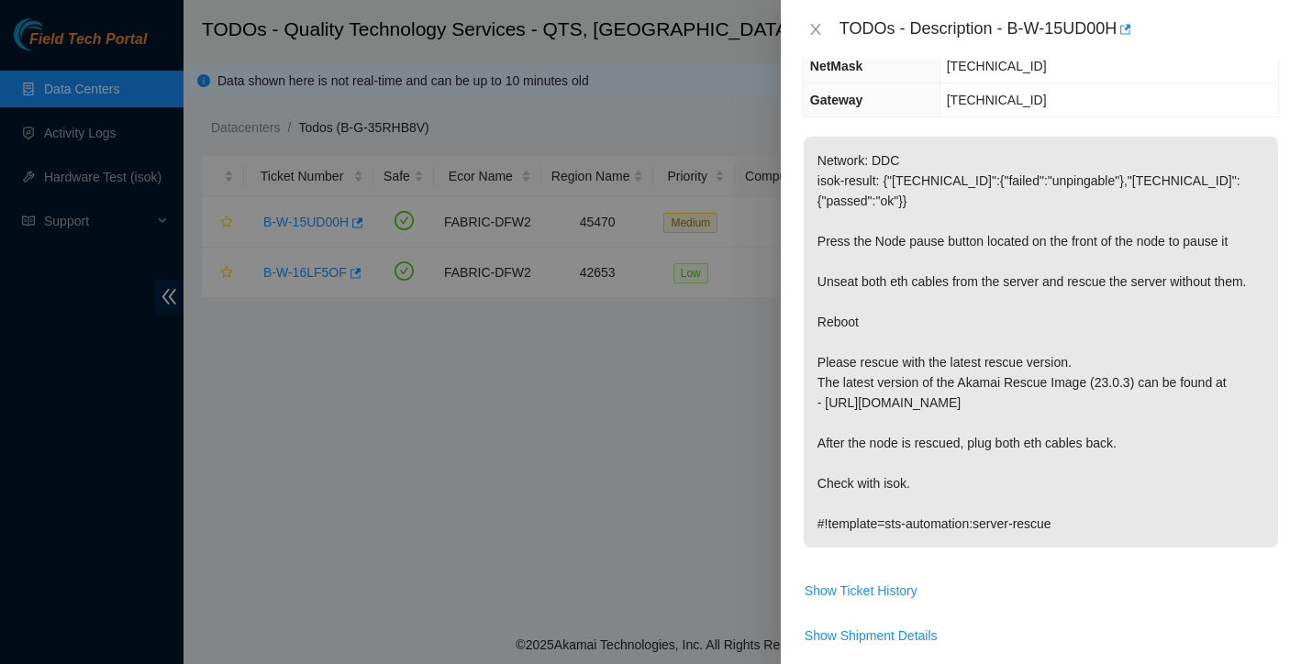
scroll to position [218, 0]
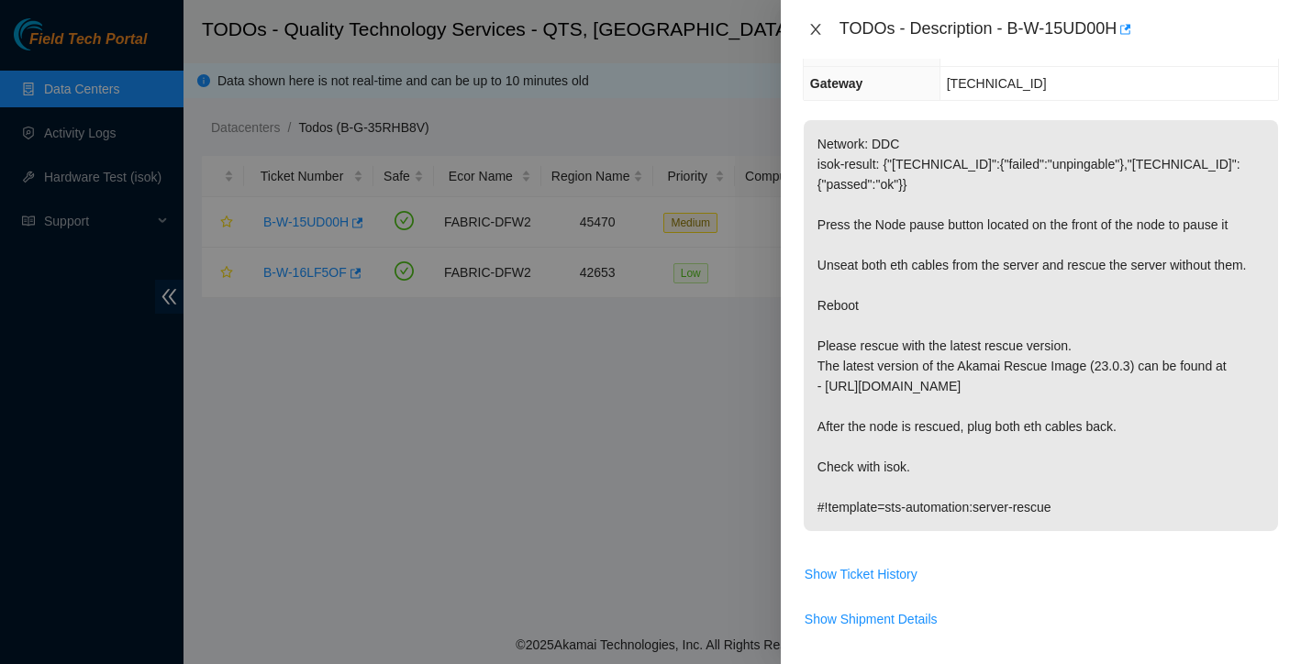
click at [813, 30] on icon "close" at bounding box center [815, 29] width 15 height 15
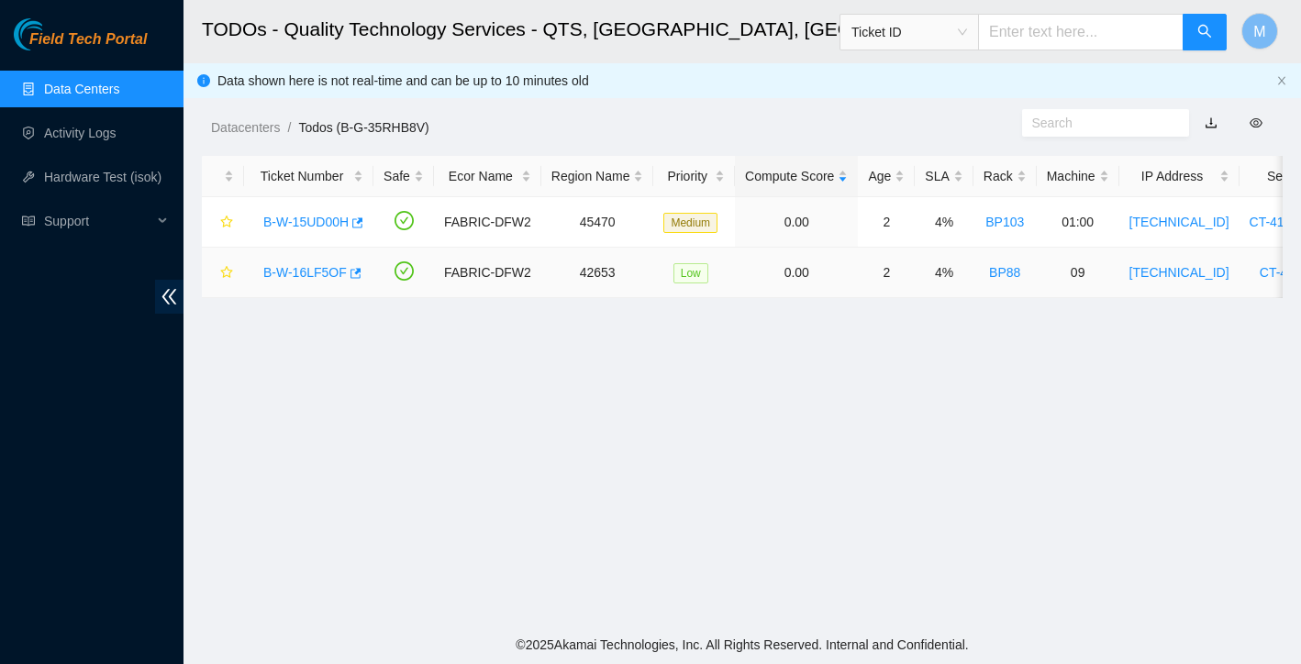
click at [307, 275] on link "B-W-16LF5OF" at bounding box center [304, 272] width 83 height 15
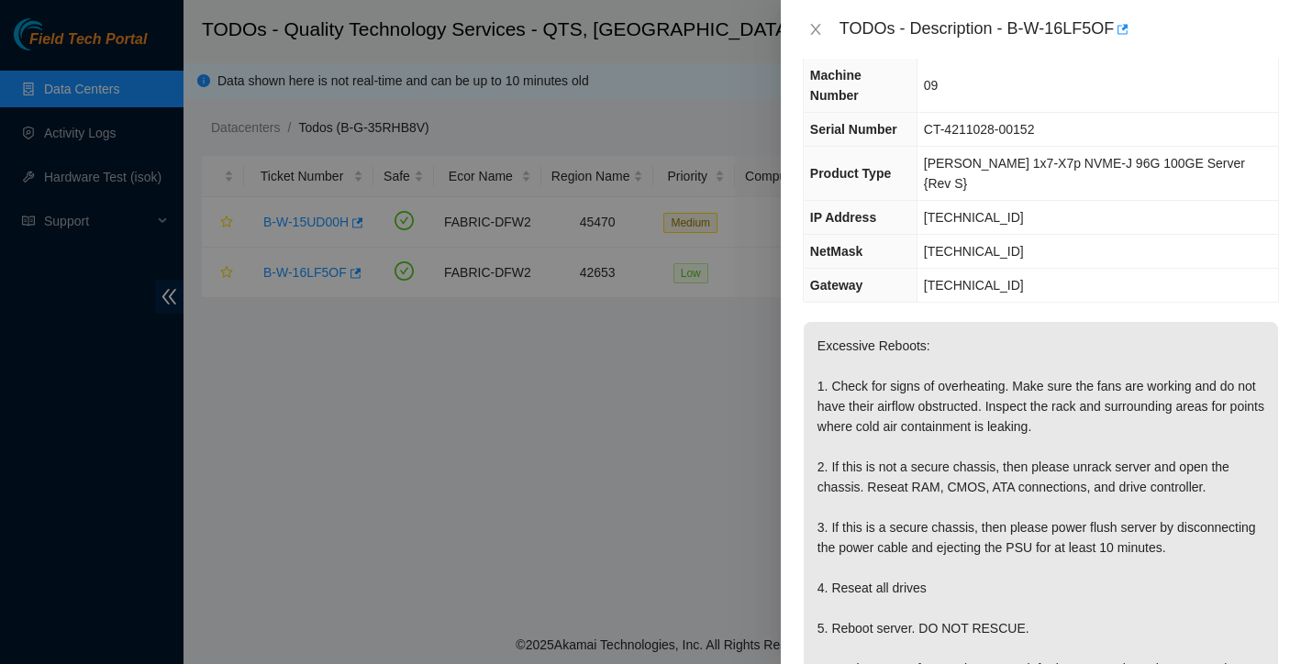
scroll to position [0, 0]
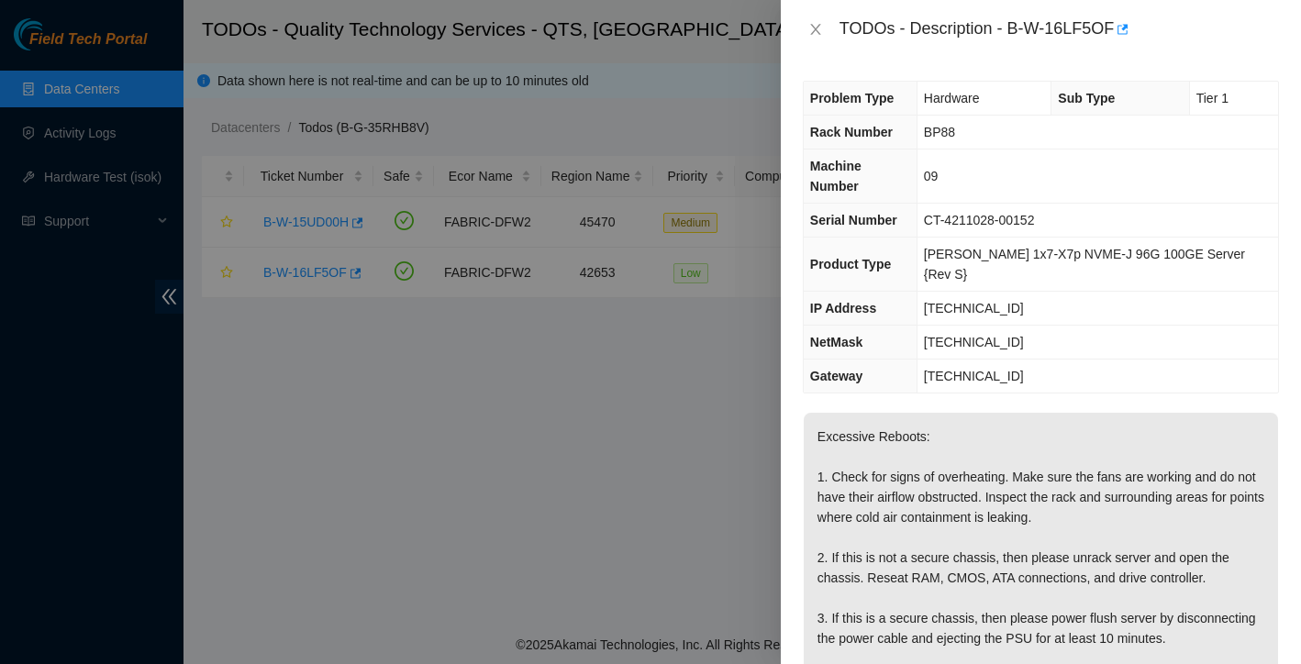
click at [817, 14] on div "TODOs - Description - B-W-16LF5OF" at bounding box center [1041, 29] width 520 height 59
click at [816, 27] on icon "close" at bounding box center [815, 29] width 10 height 11
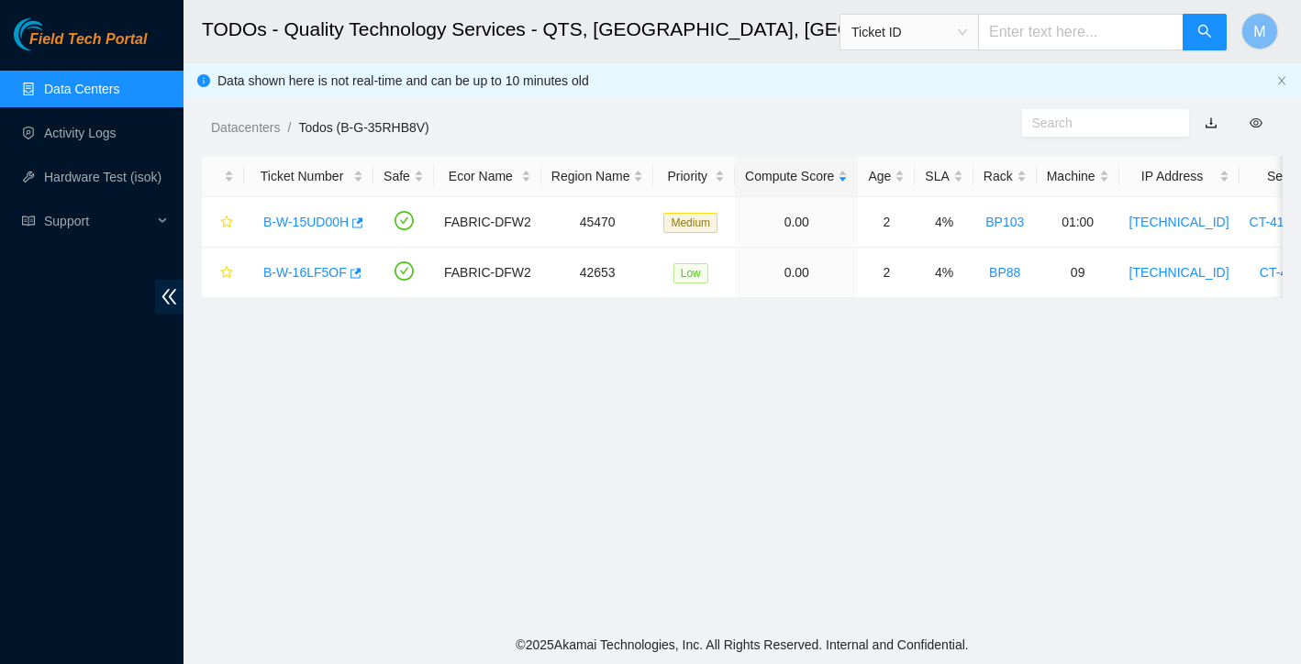
click at [79, 83] on link "Data Centers" at bounding box center [81, 89] width 75 height 15
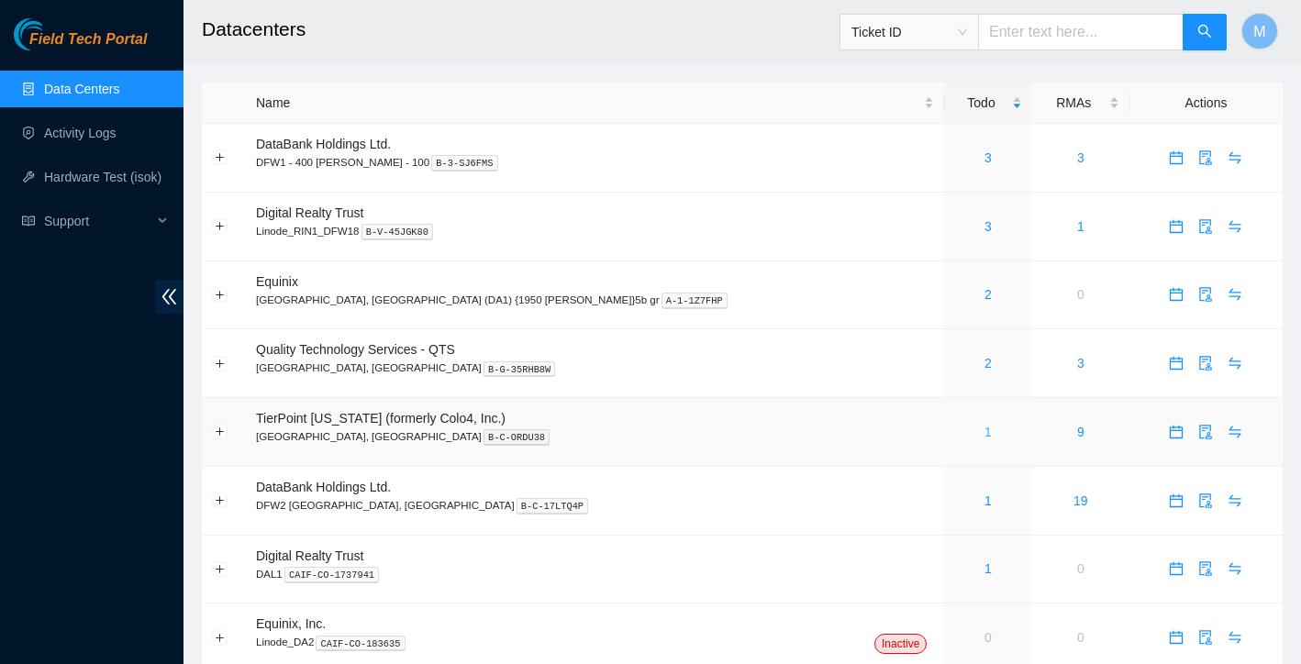
click at [984, 425] on link "1" at bounding box center [987, 432] width 7 height 15
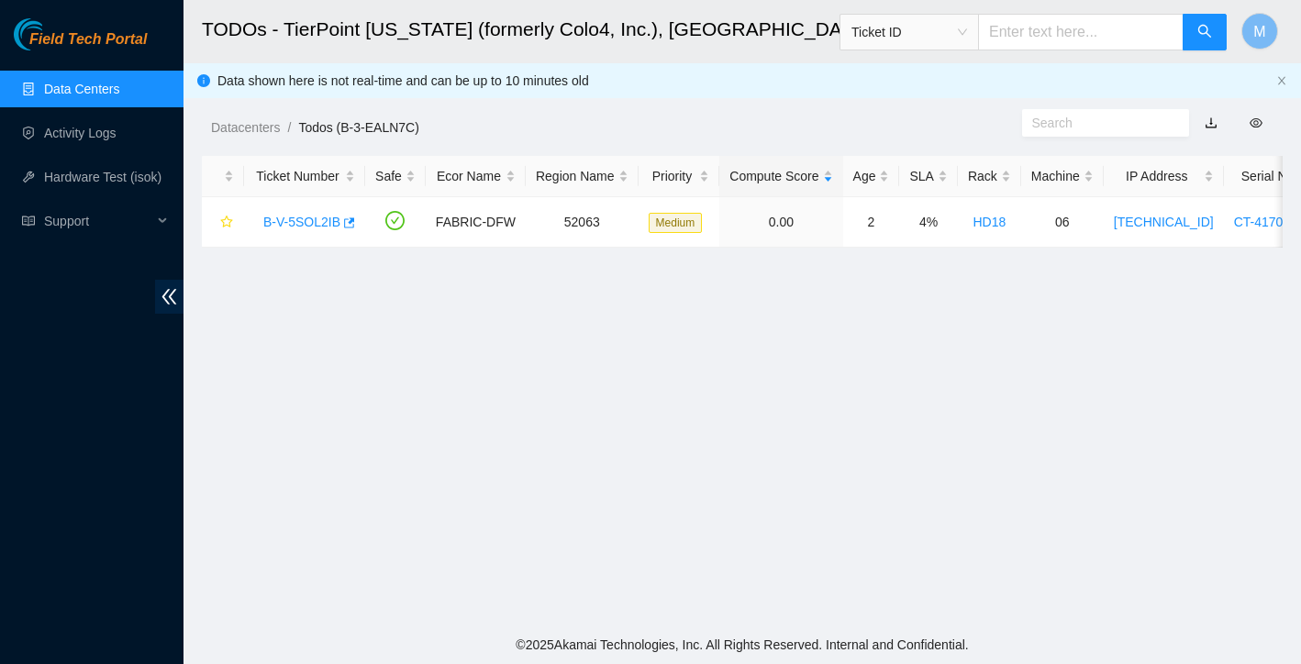
click at [95, 82] on link "Data Centers" at bounding box center [81, 89] width 75 height 15
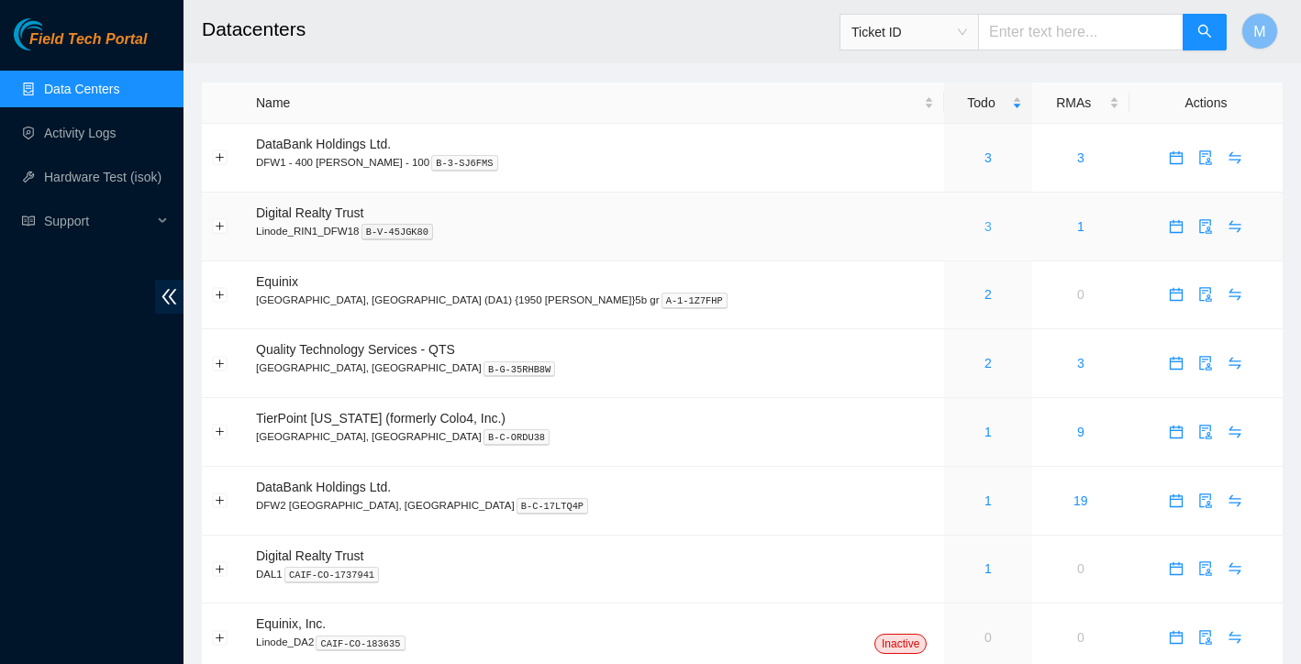
click at [984, 223] on link "3" at bounding box center [987, 226] width 7 height 15
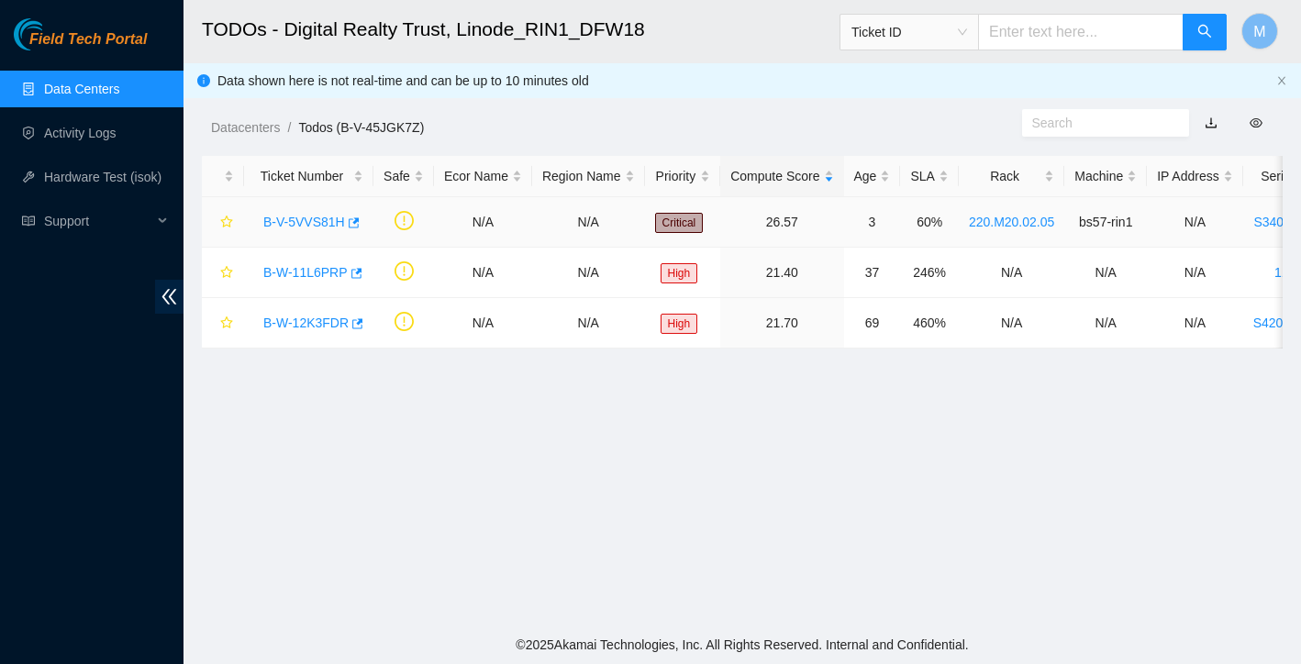
click at [316, 226] on link "B-V-5VVS81H" at bounding box center [304, 222] width 82 height 15
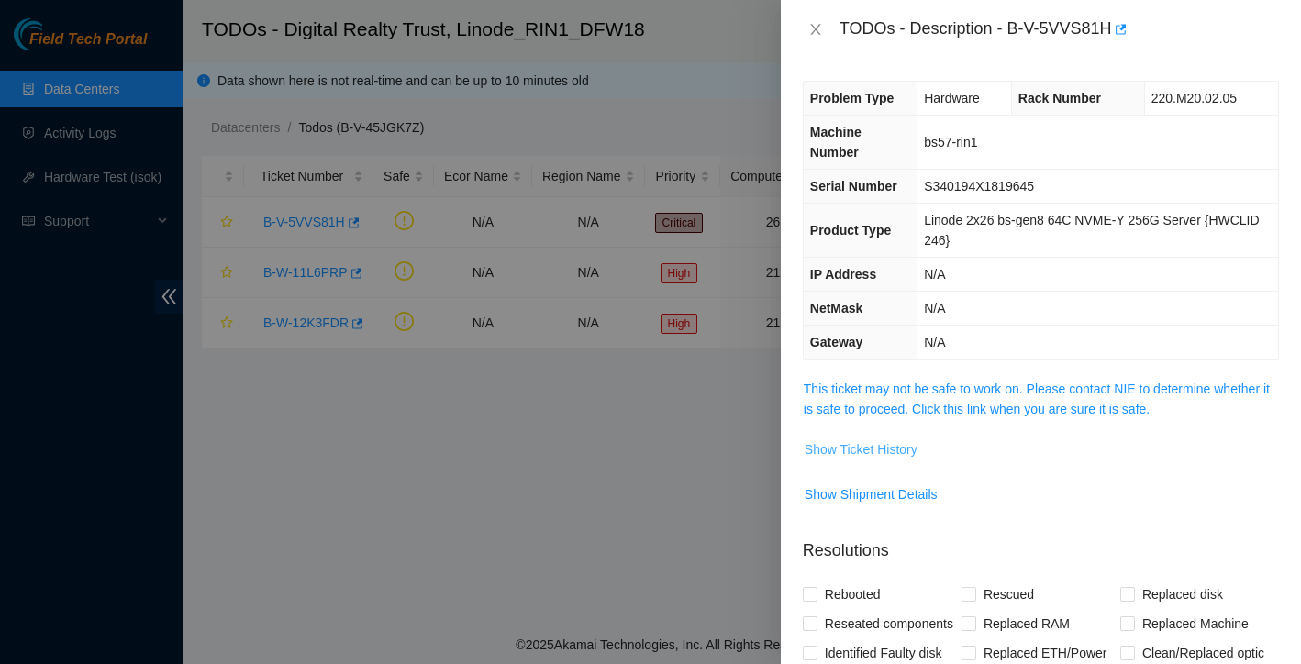
click at [884, 454] on span "Show Ticket History" at bounding box center [860, 449] width 113 height 20
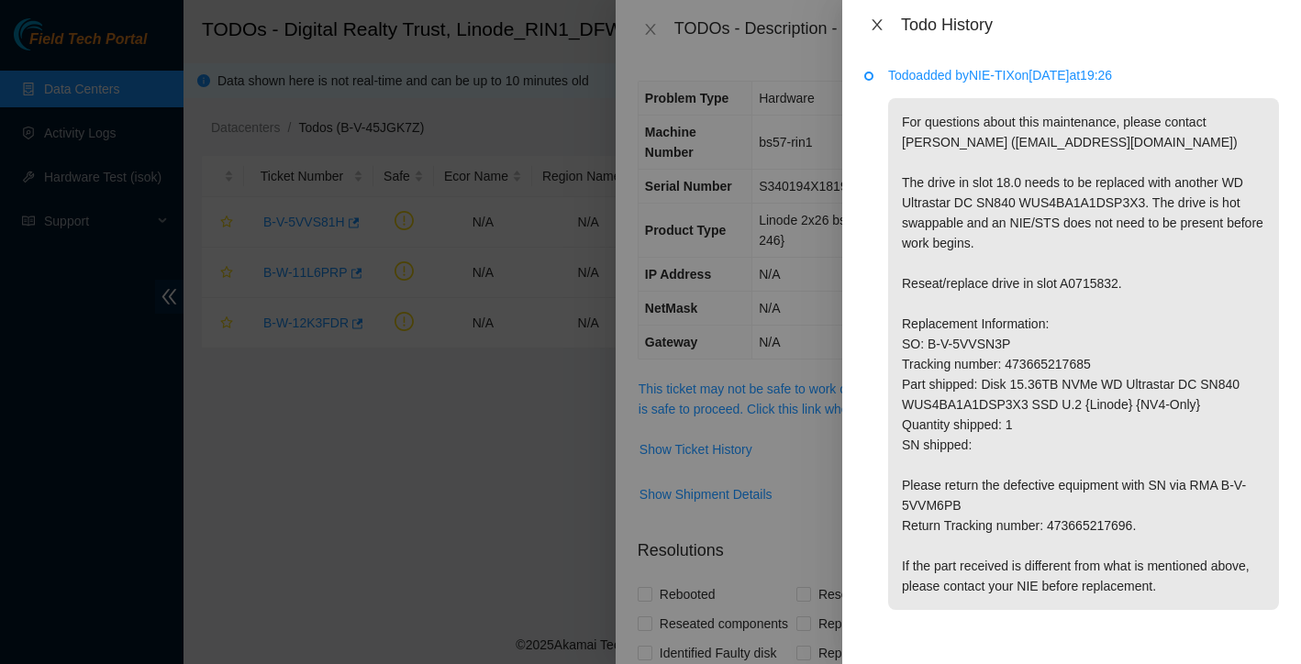
click at [876, 25] on icon "close" at bounding box center [876, 24] width 10 height 11
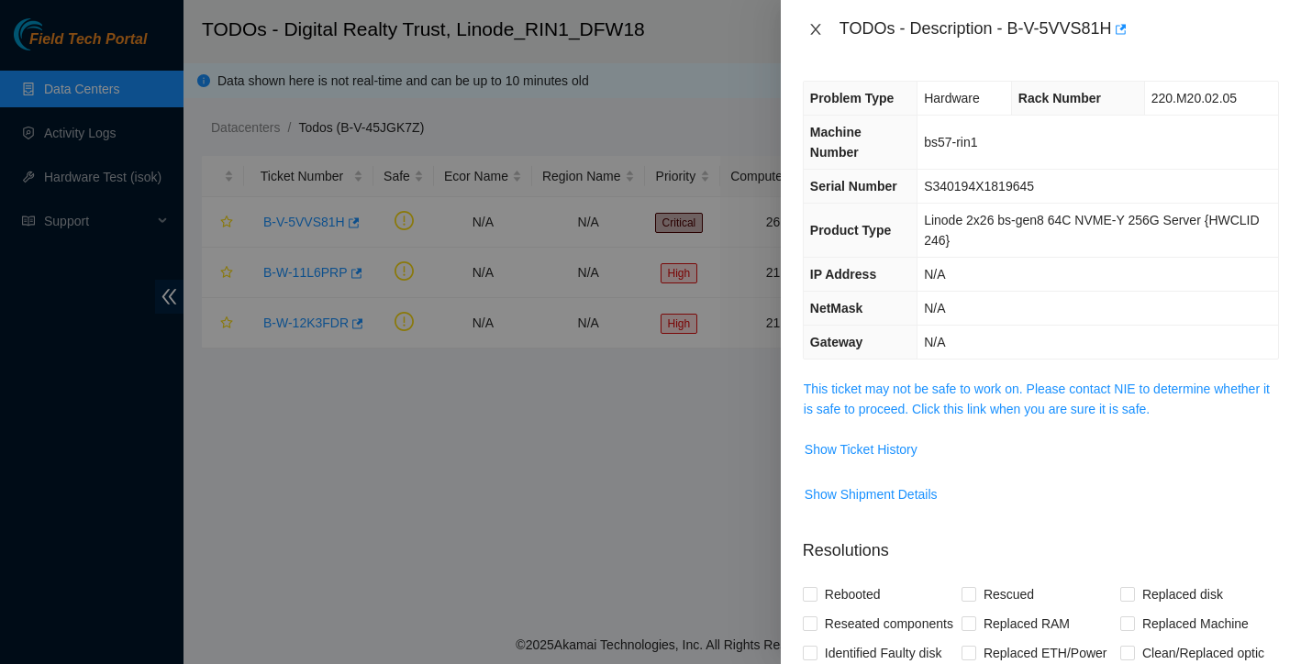
click at [816, 29] on icon "close" at bounding box center [815, 29] width 10 height 11
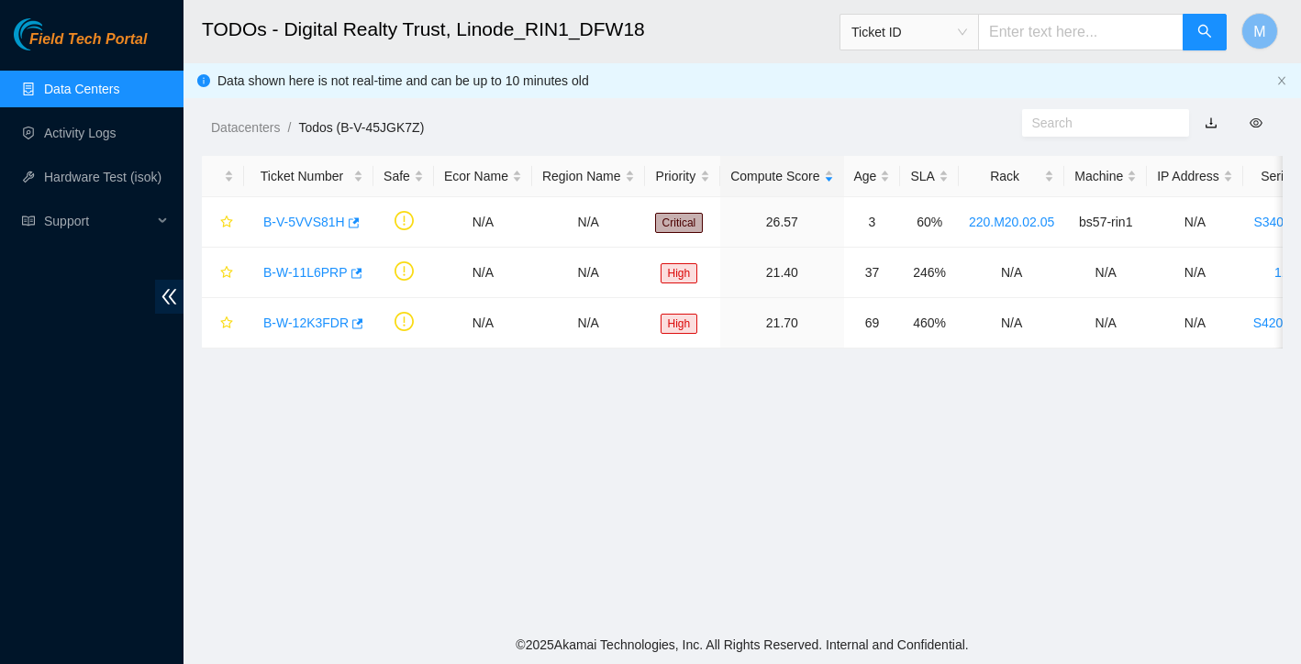
click at [106, 83] on link "Data Centers" at bounding box center [81, 89] width 75 height 15
